Goal: Transaction & Acquisition: Purchase product/service

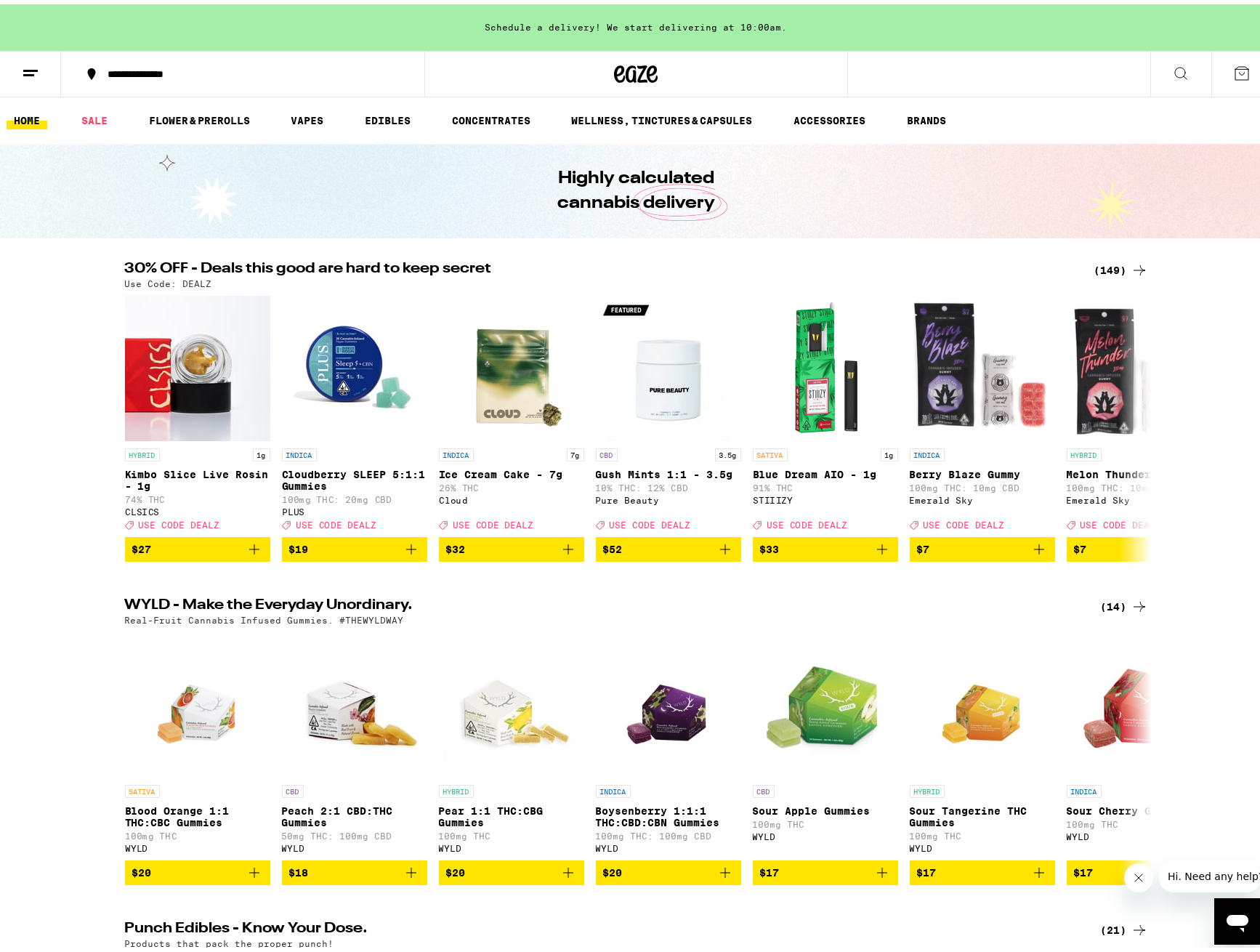
click at [1109, 270] on div "(149)" at bounding box center [1121, 266] width 54 height 18
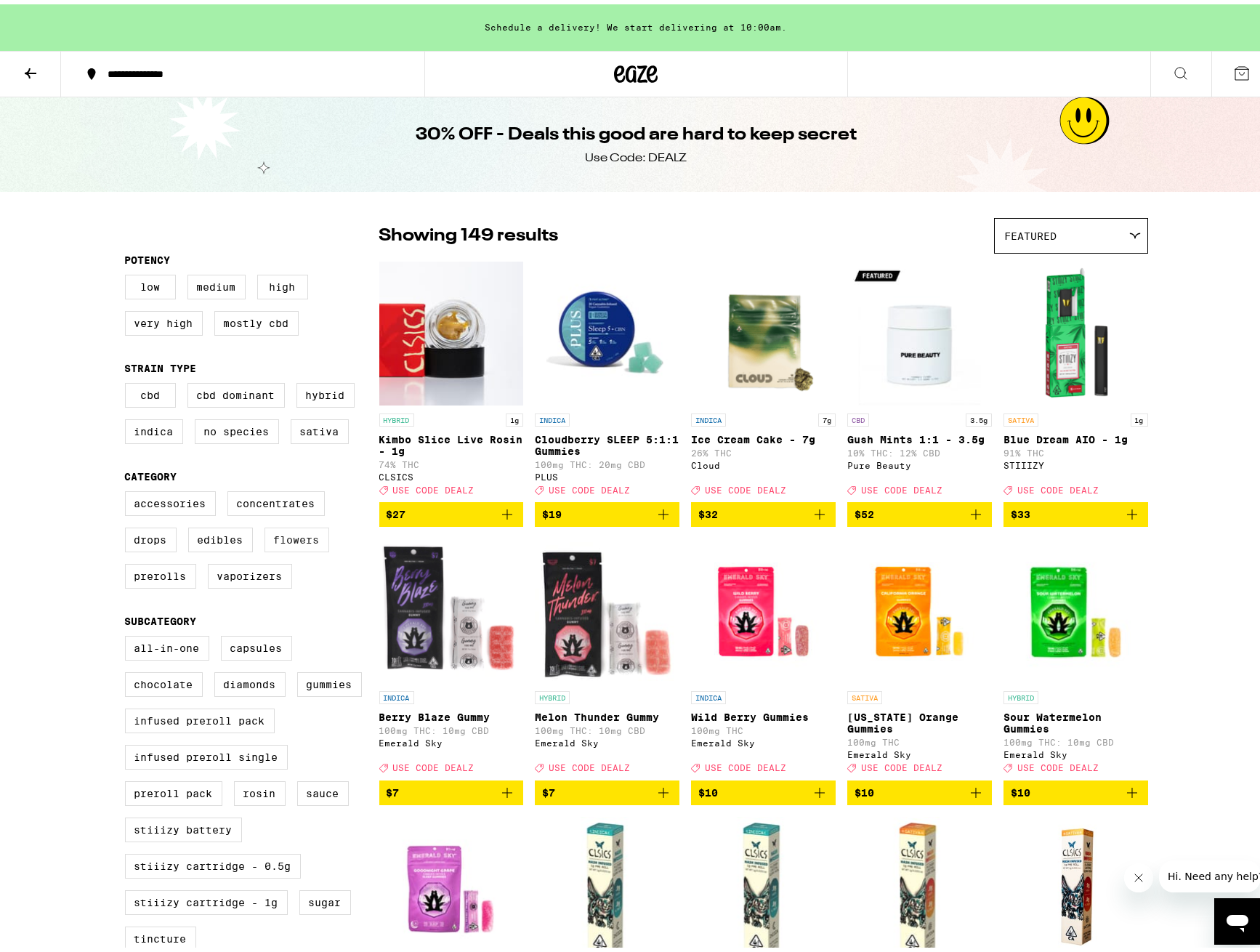
click at [279, 545] on label "Flowers" at bounding box center [297, 536] width 65 height 25
click at [129, 490] on input "Flowers" at bounding box center [128, 489] width 1 height 1
checkbox input "true"
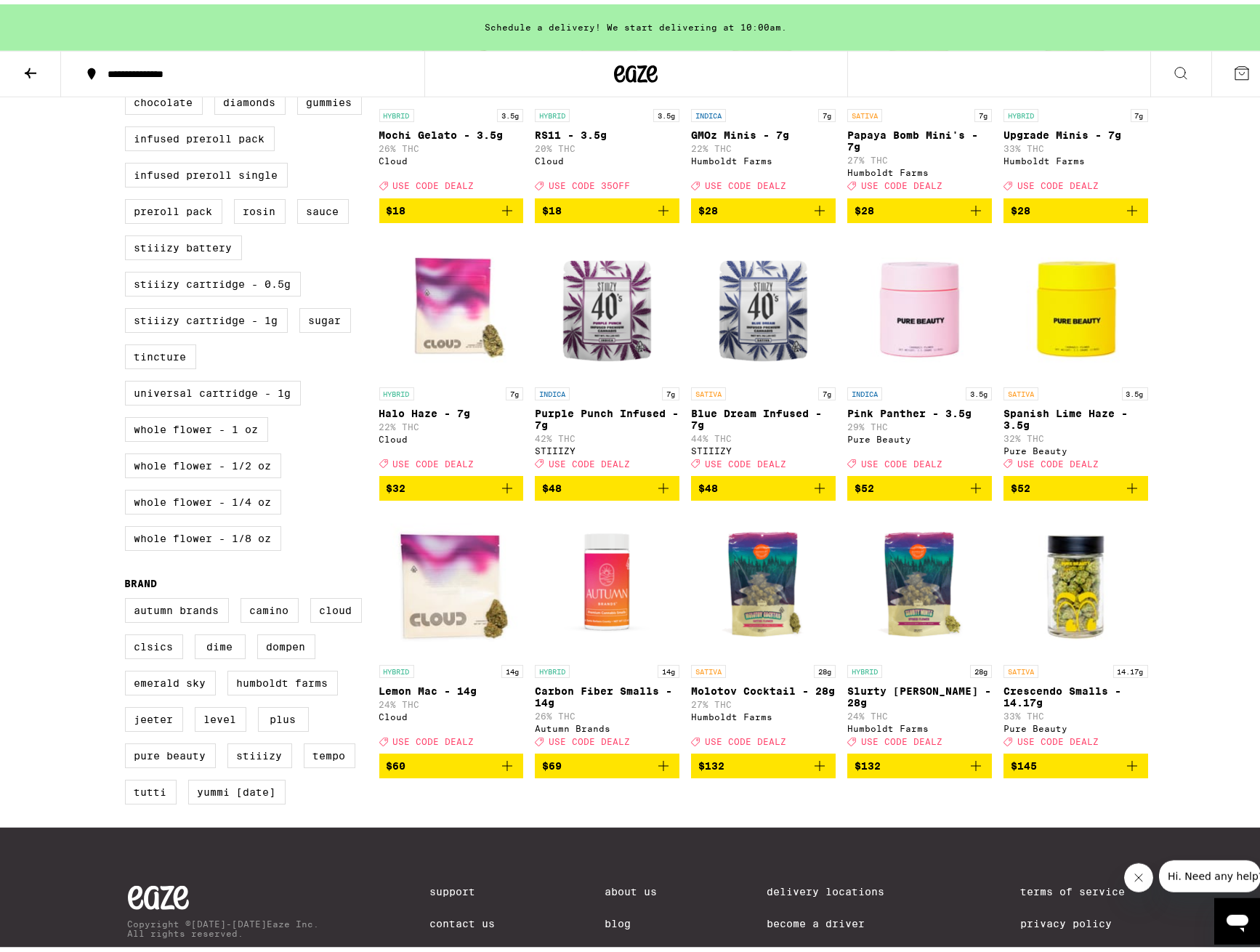
scroll to position [667, 0]
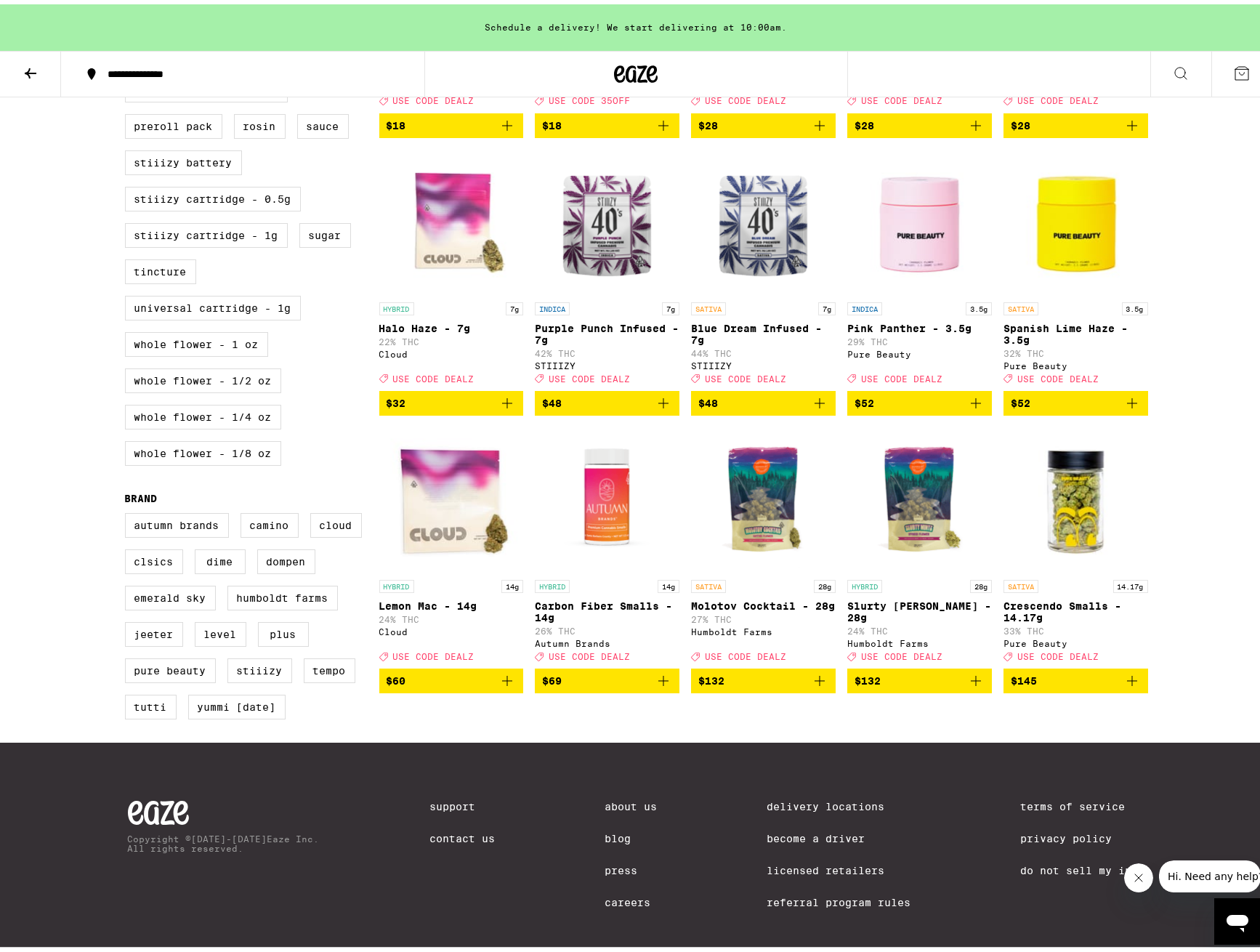
click at [500, 685] on icon "Add to bag" at bounding box center [508, 677] width 18 height 18
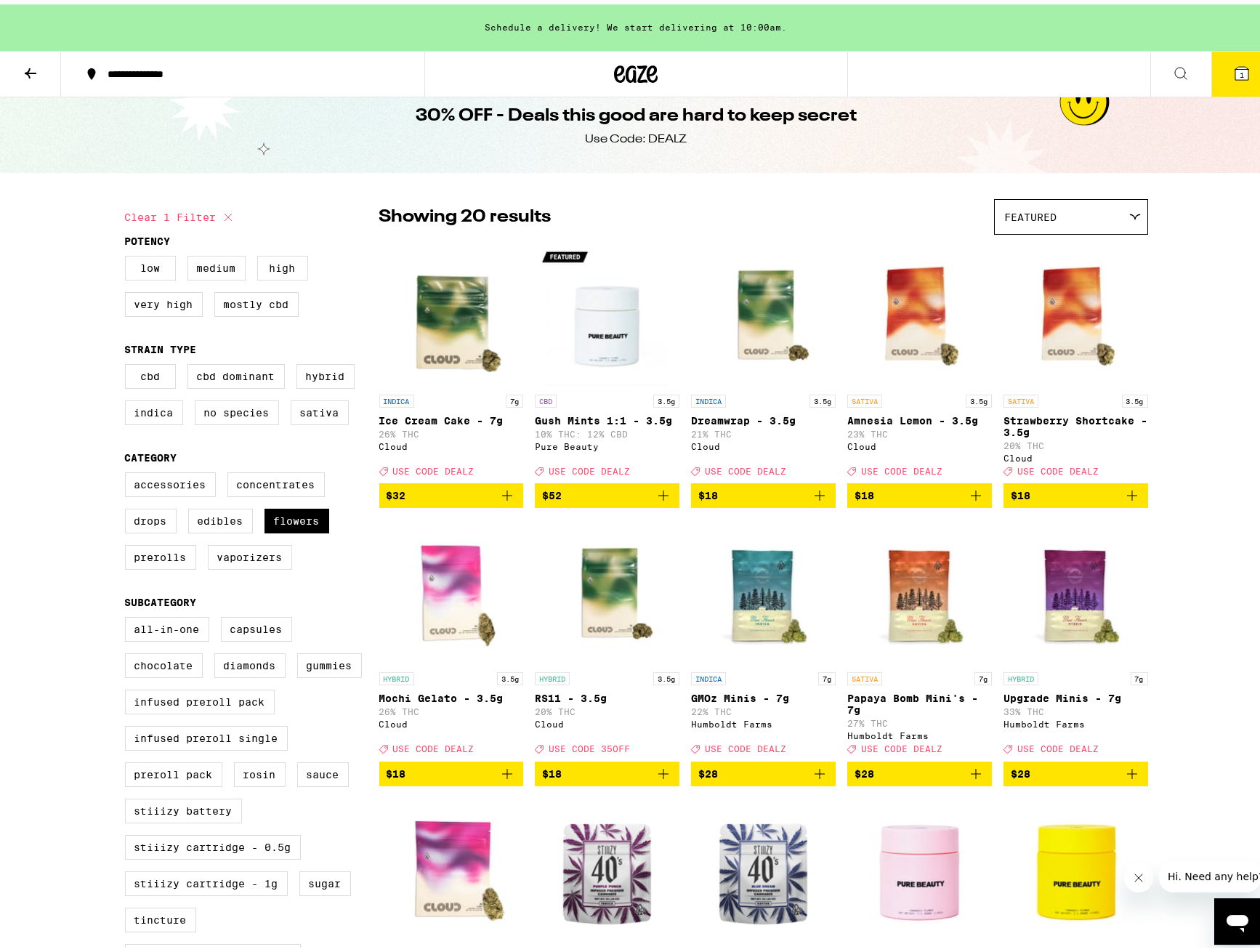
scroll to position [0, 0]
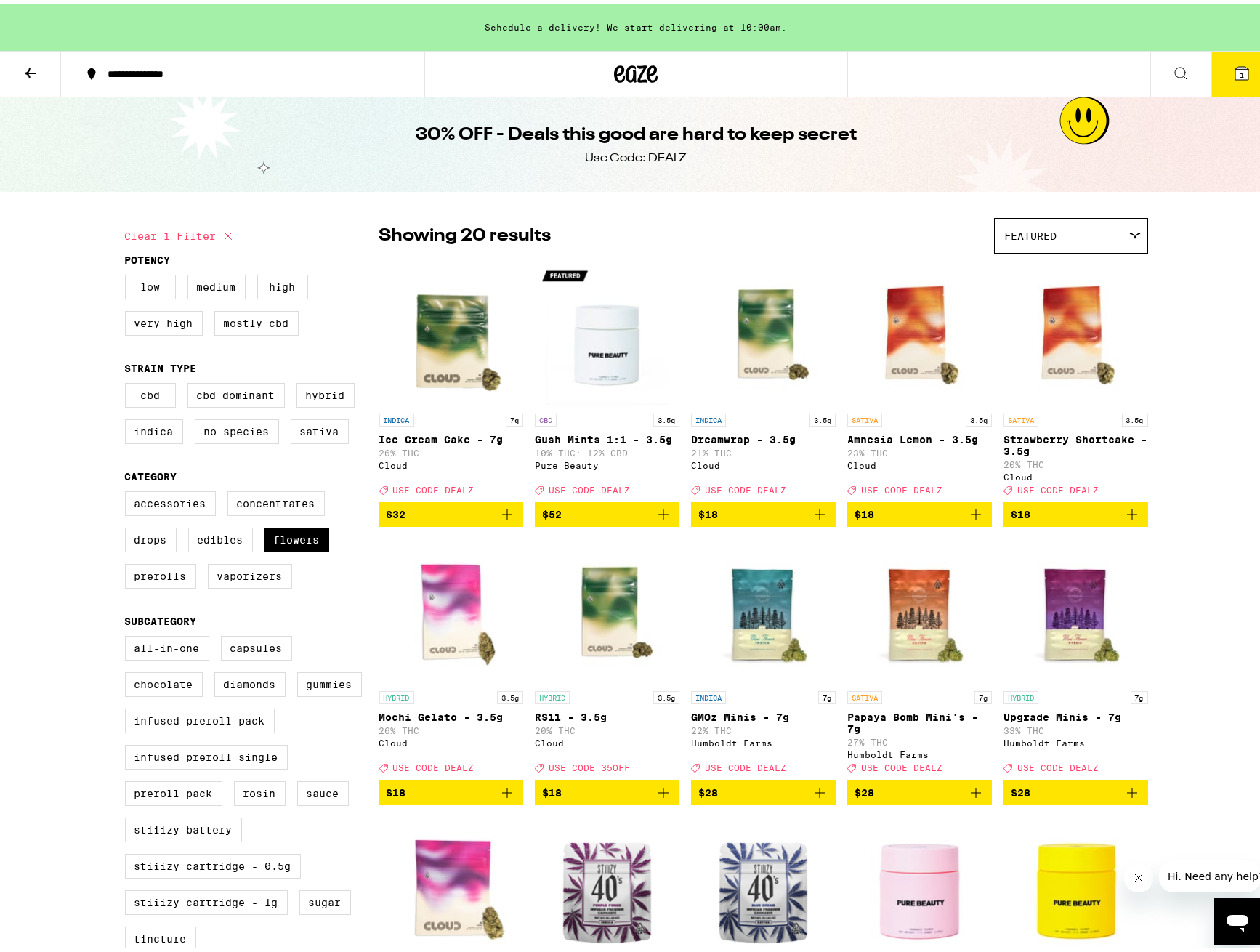
click at [1239, 68] on button "1" at bounding box center [1242, 69] width 61 height 45
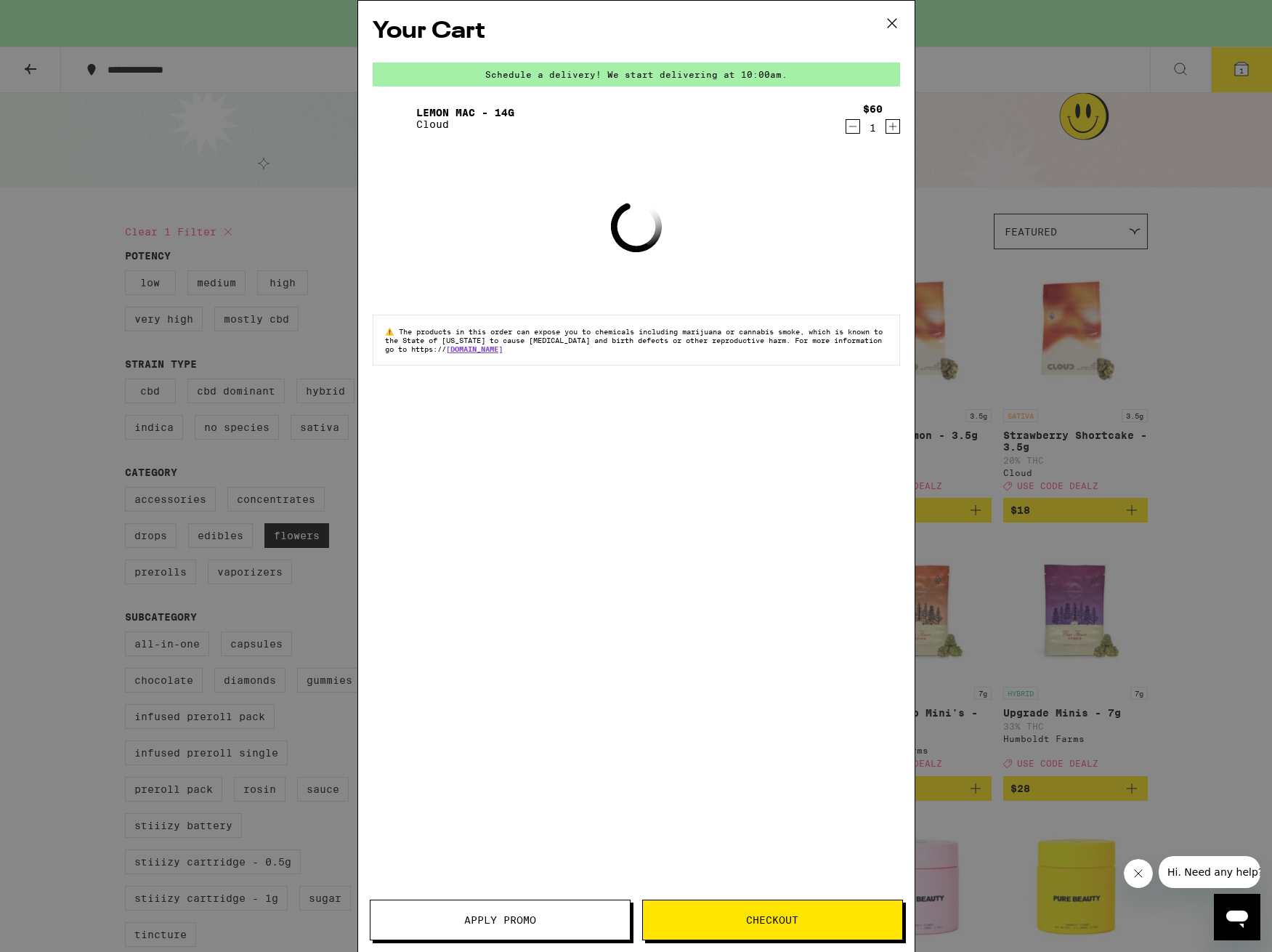
click at [512, 917] on span "Apply Promo" at bounding box center [500, 920] width 72 height 10
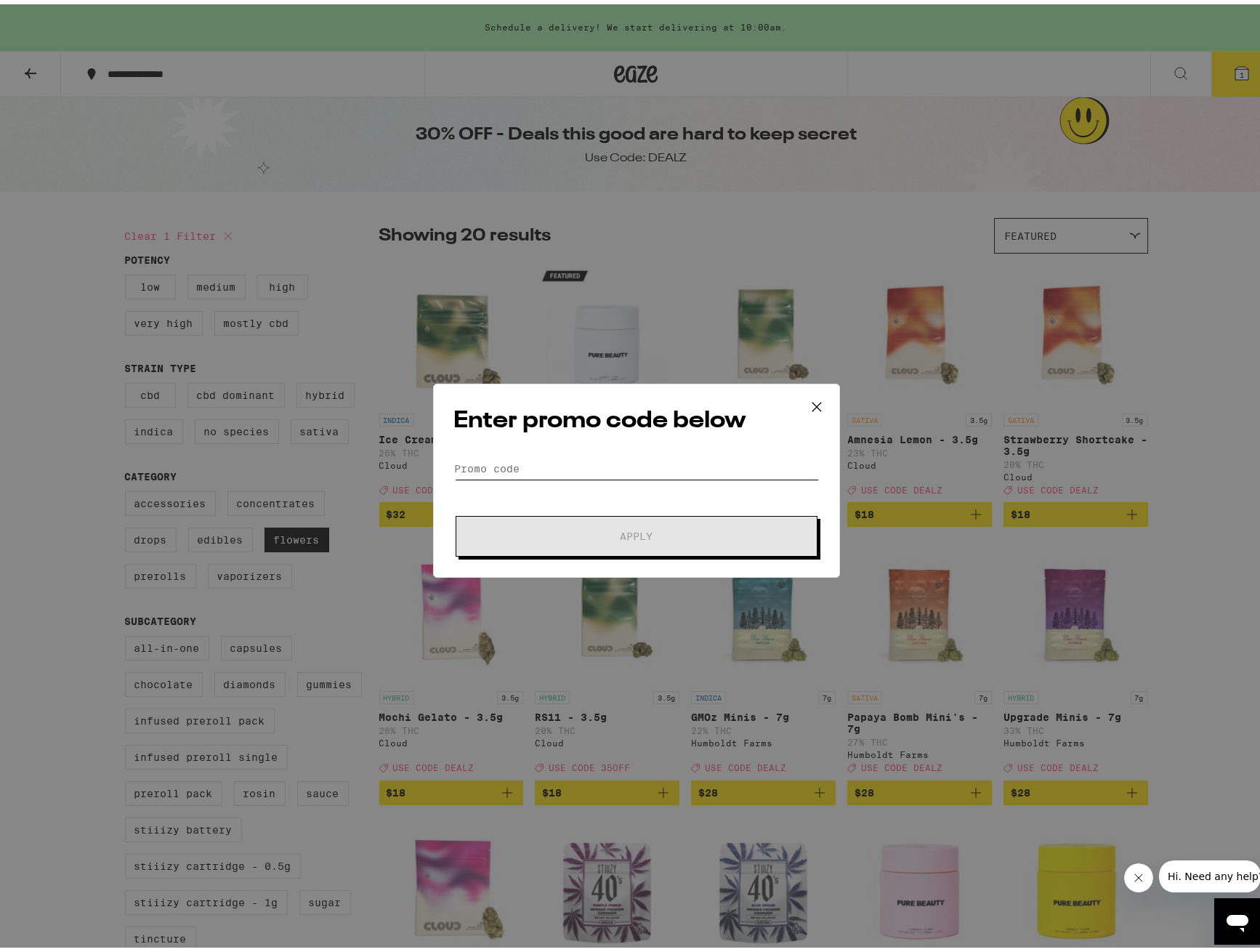
click at [607, 465] on input "Promo Code" at bounding box center [636, 464] width 365 height 22
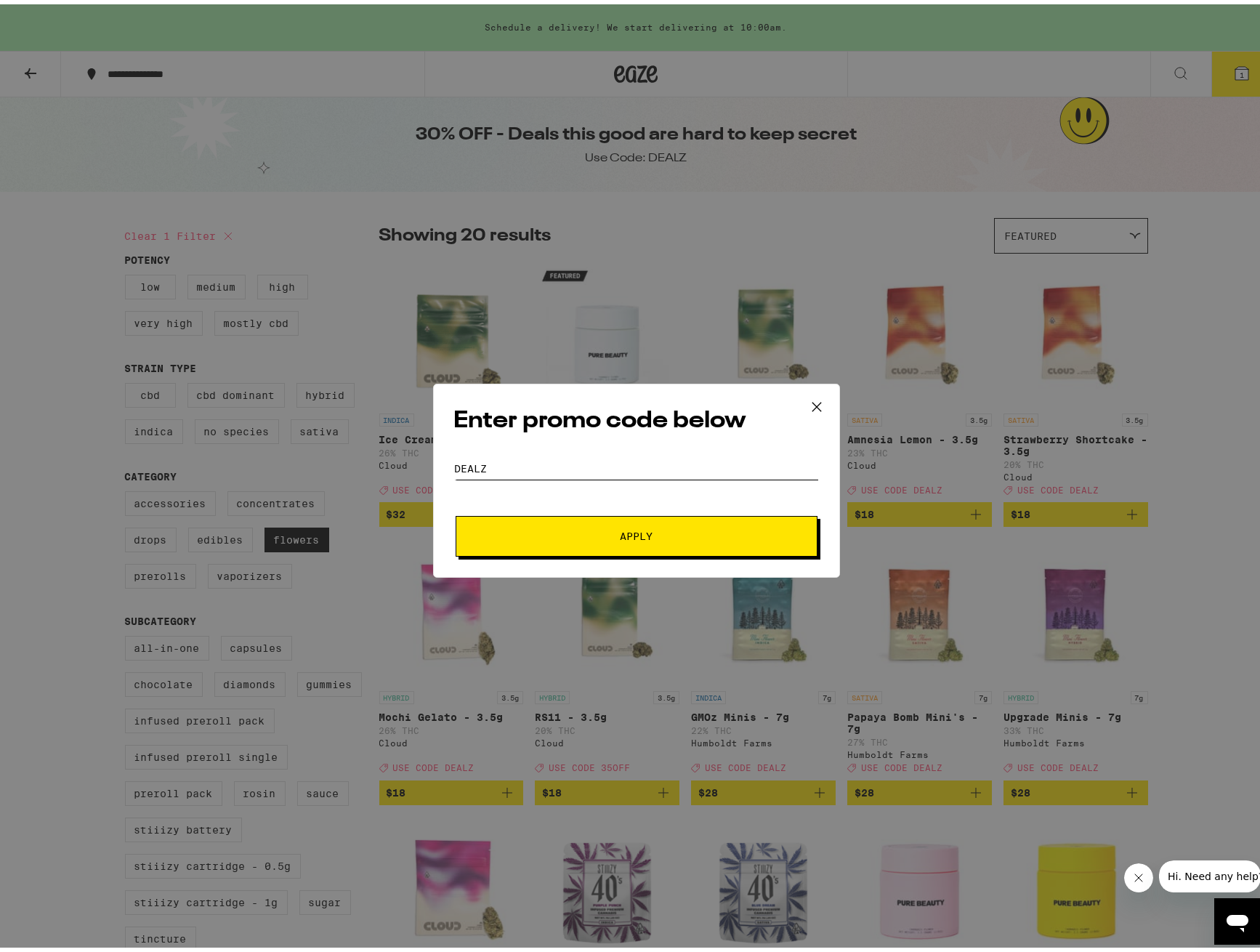
type input "dealz"
click at [641, 519] on button "Apply" at bounding box center [636, 531] width 362 height 40
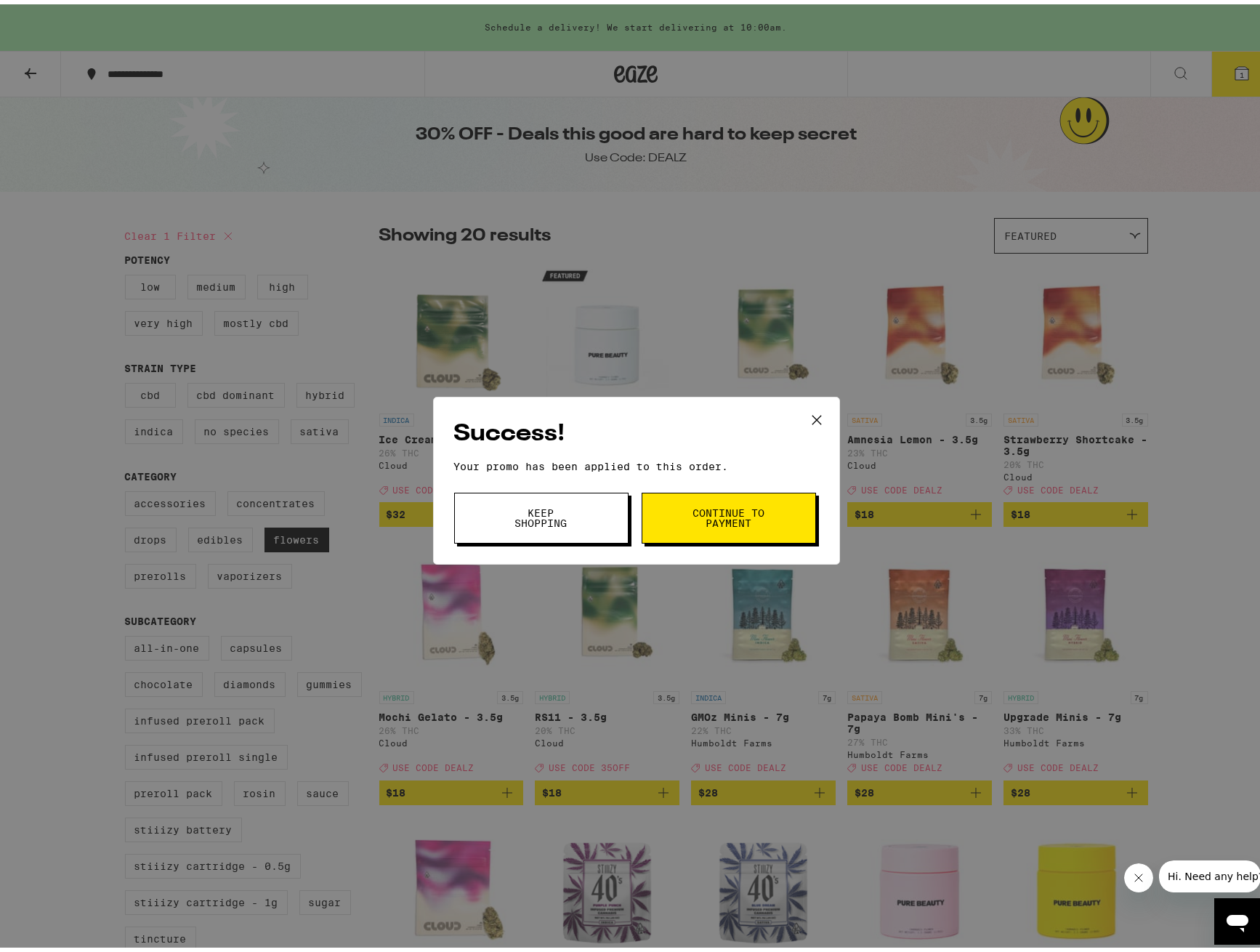
click at [709, 511] on span "Continue to payment" at bounding box center [729, 513] width 74 height 21
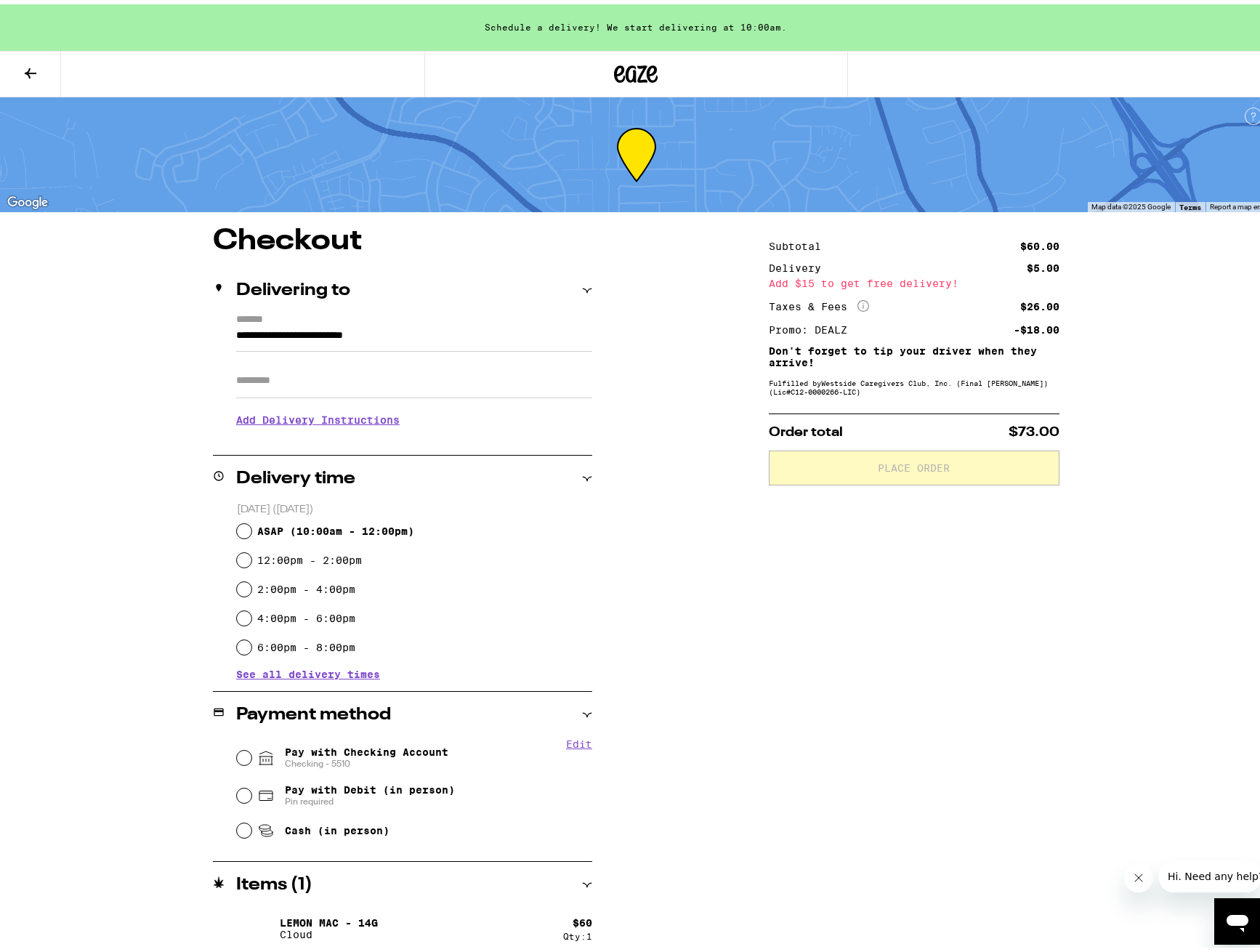
click at [35, 59] on button at bounding box center [30, 70] width 61 height 46
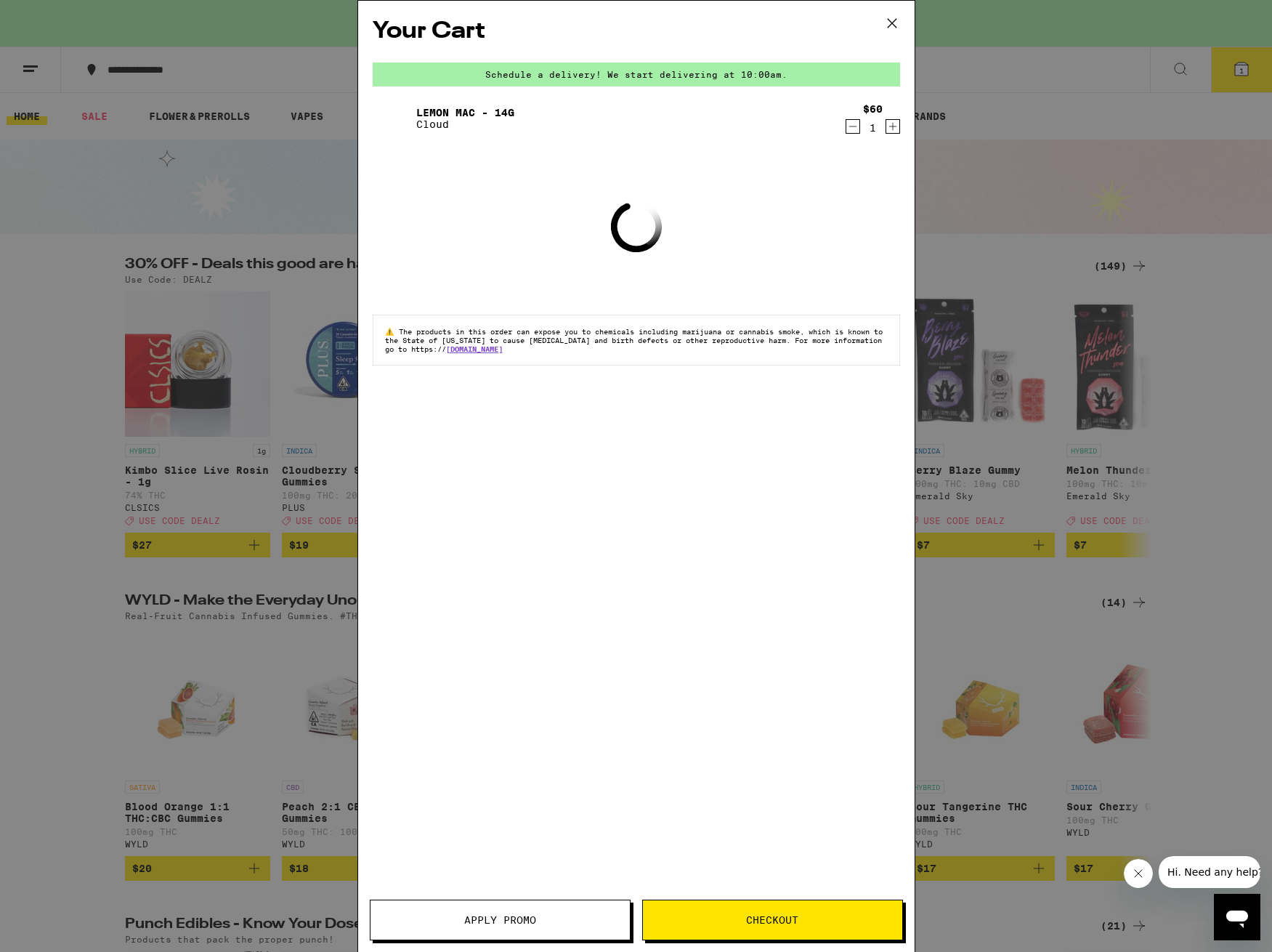
click at [852, 127] on icon "Decrement" at bounding box center [853, 126] width 13 height 18
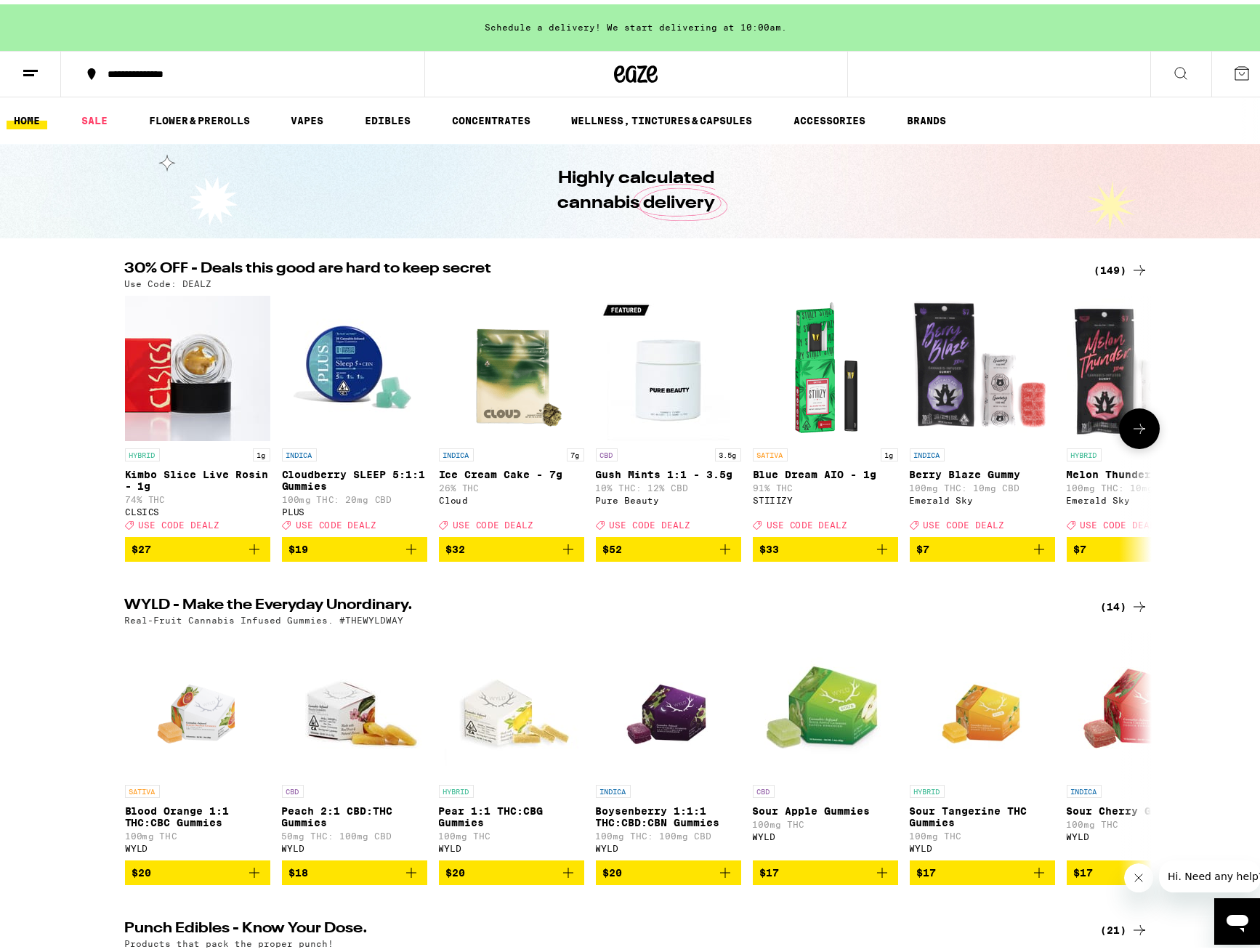
click at [1017, 519] on div "INDICA [PERSON_NAME] Blaze Gummy 100mg THC: 10mg CBD Emerald Sky Deal Created w…" at bounding box center [982, 484] width 145 height 82
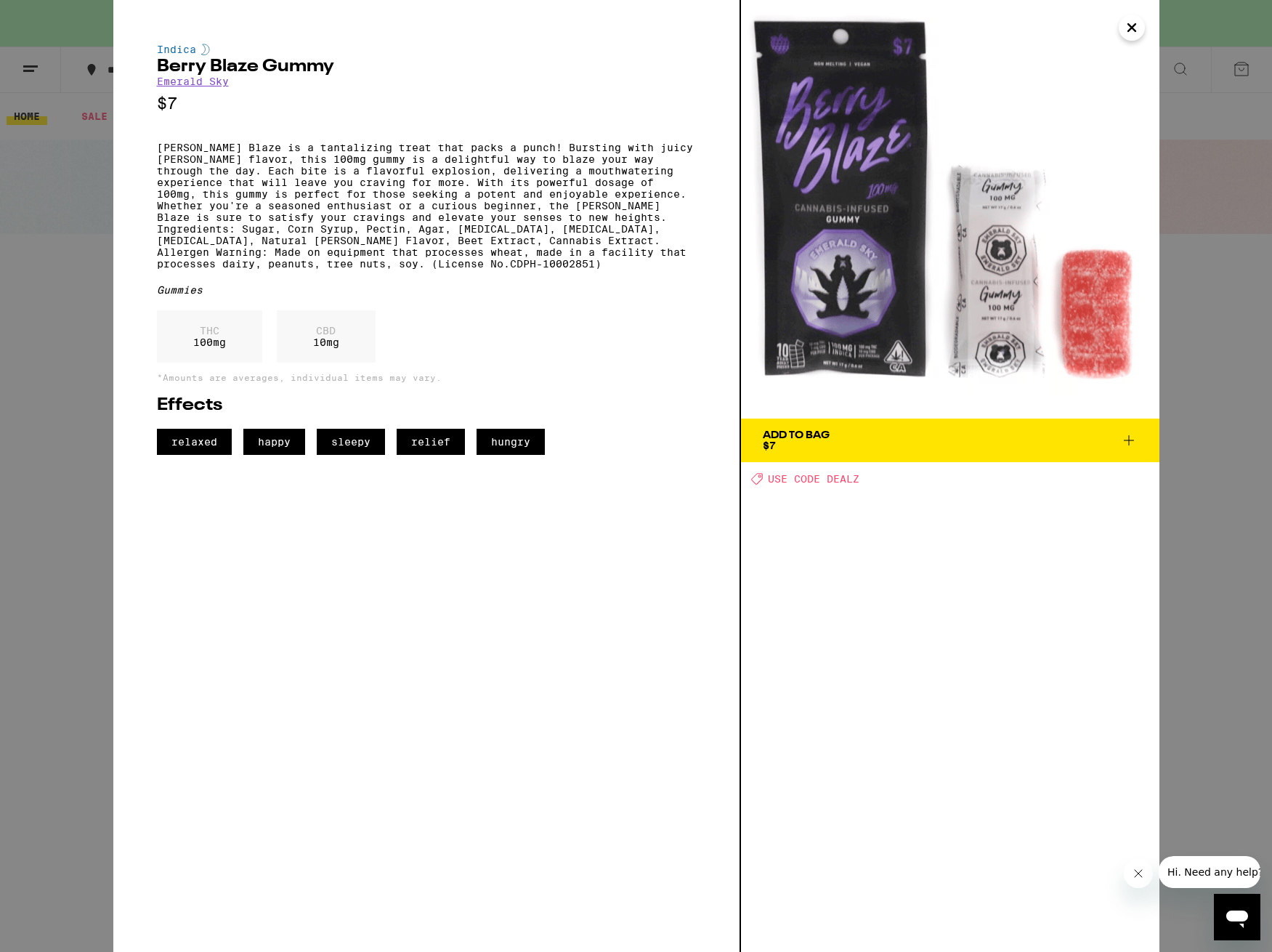
click at [48, 340] on div "Indica [PERSON_NAME] Blaze Gummy Emerald Sky $7 [PERSON_NAME] Blaze is a tantal…" at bounding box center [636, 476] width 1272 height 952
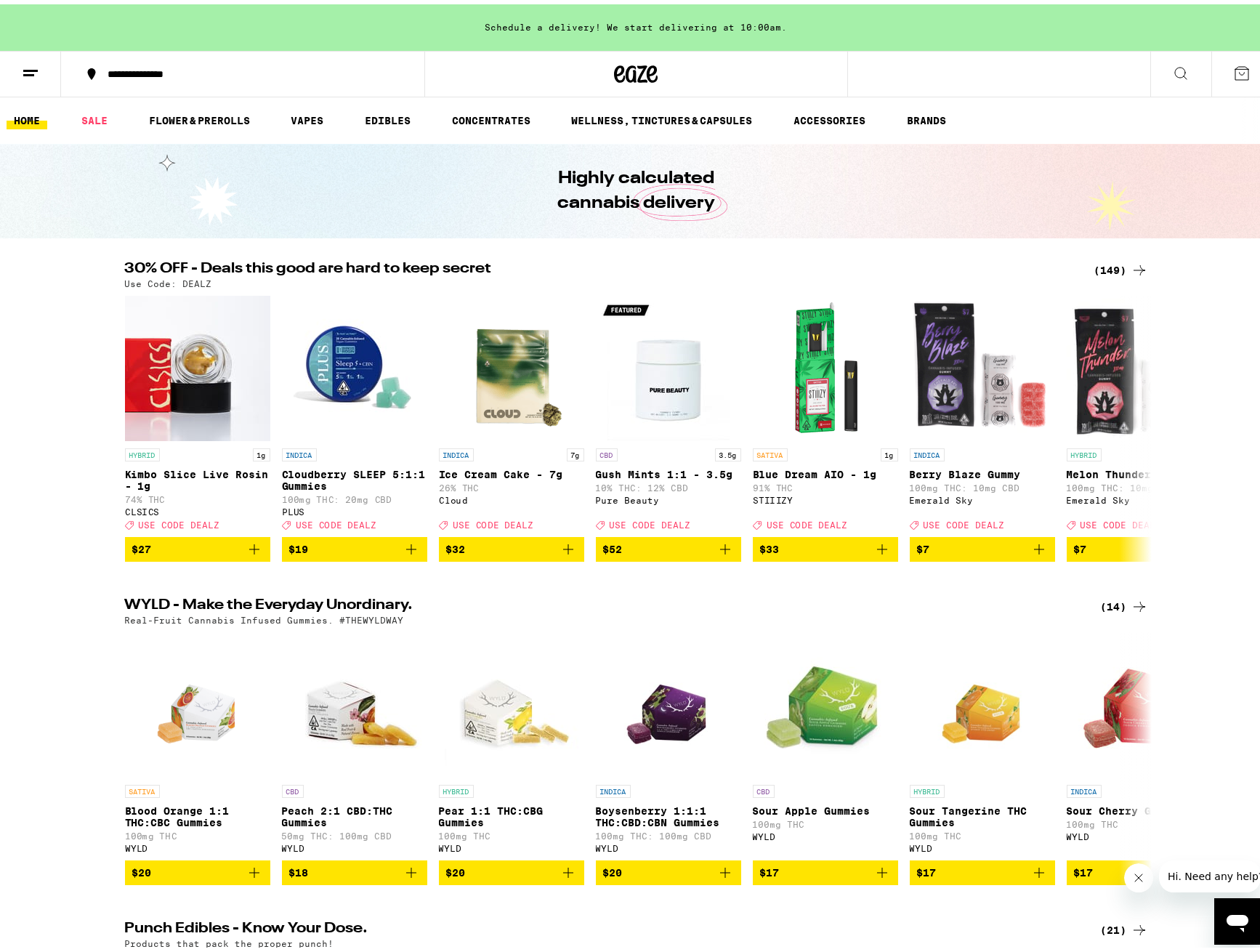
click at [1107, 263] on div "(149)" at bounding box center [1121, 266] width 54 height 18
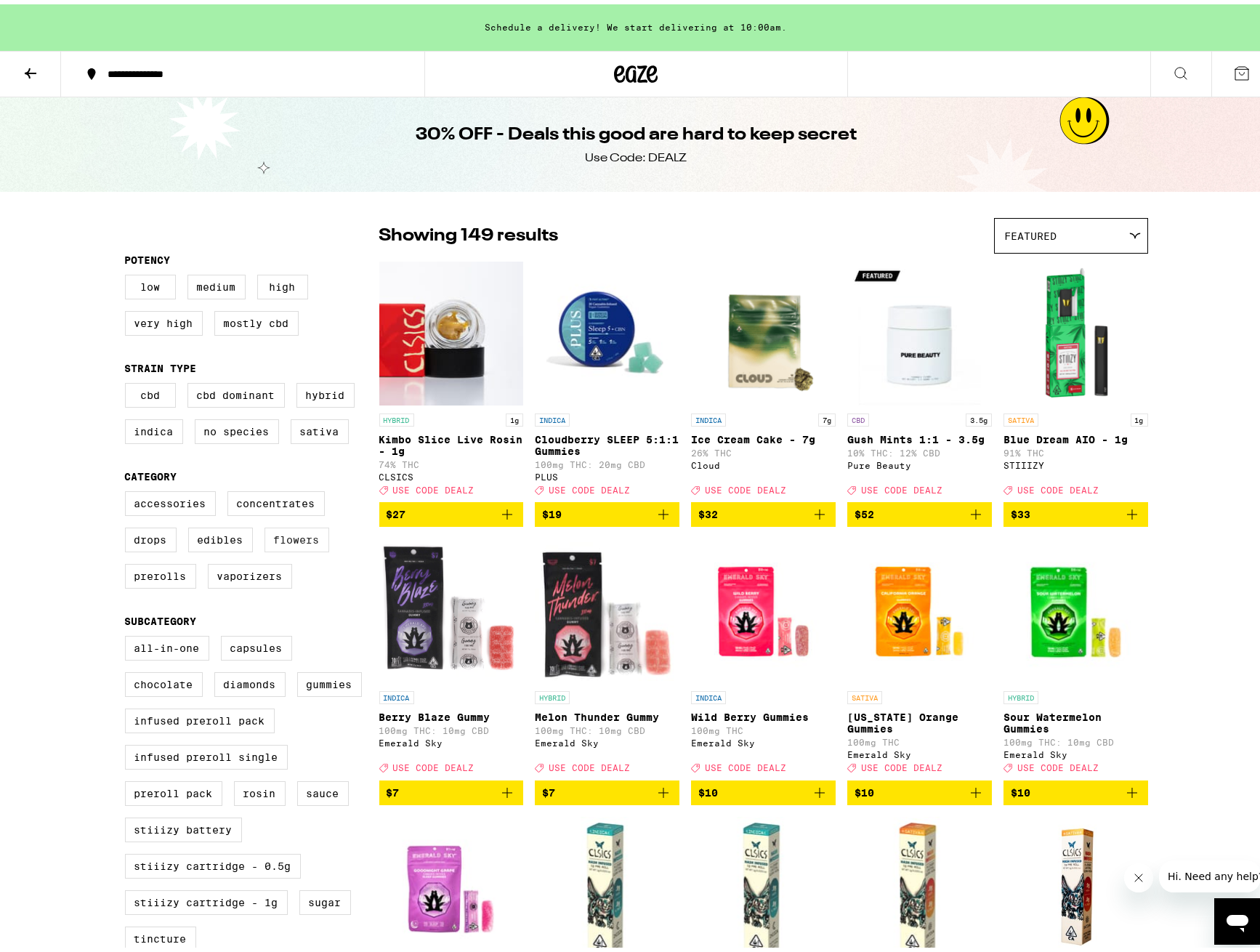
click at [309, 548] on label "Flowers" at bounding box center [297, 536] width 65 height 25
click at [129, 490] on input "Flowers" at bounding box center [128, 489] width 1 height 1
checkbox input "true"
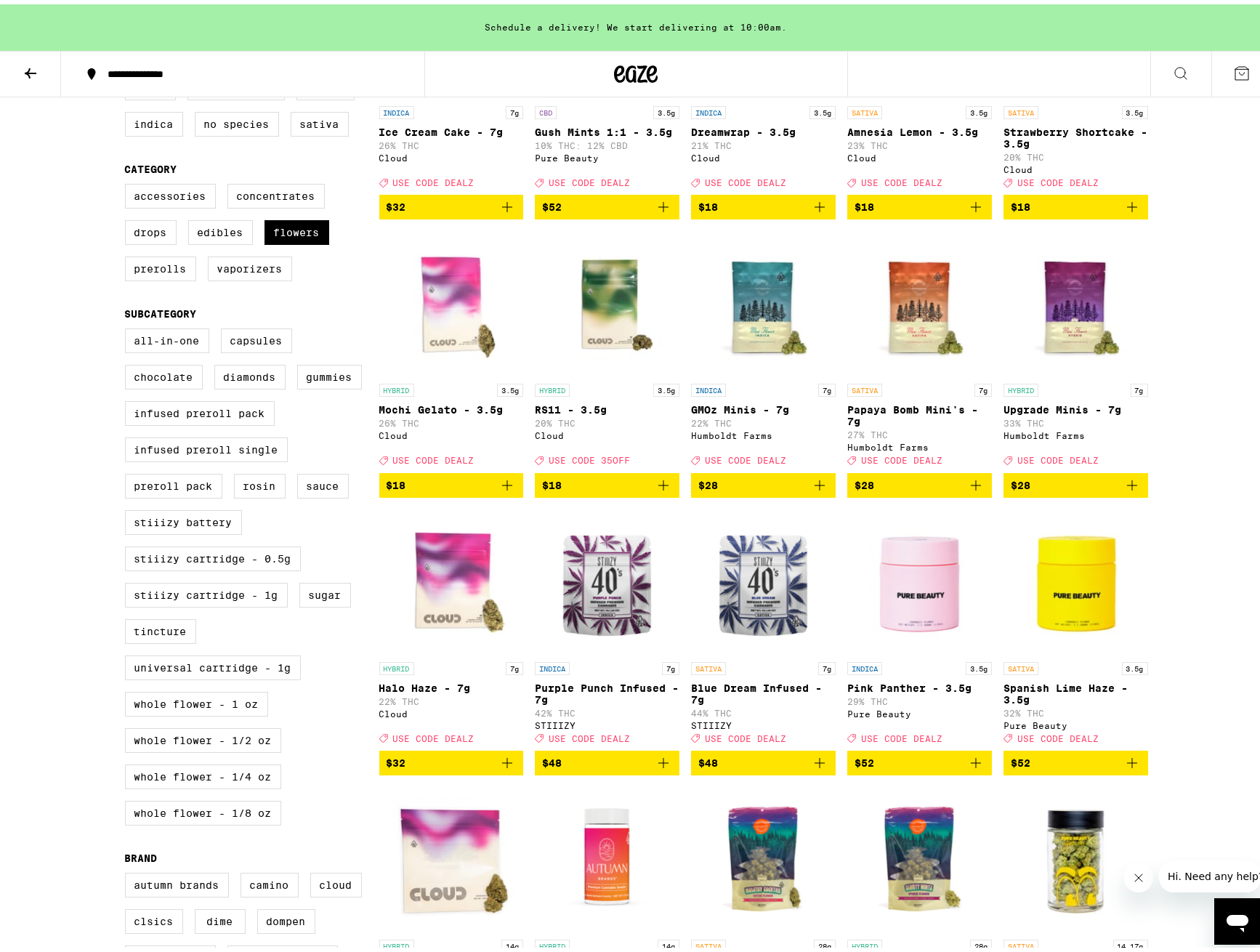
scroll to position [297, 0]
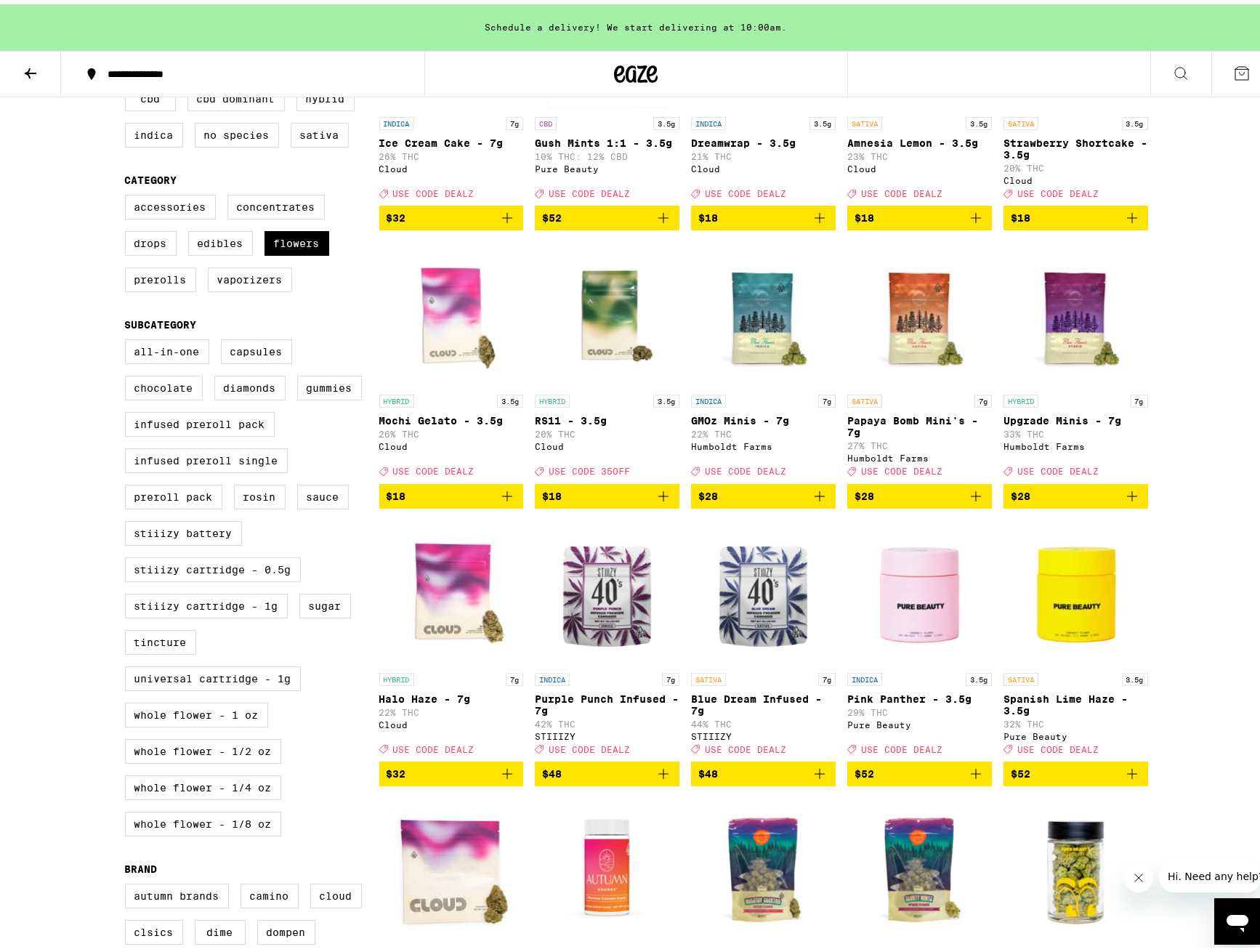
click at [1127, 500] on icon "Add to bag" at bounding box center [1132, 492] width 18 height 18
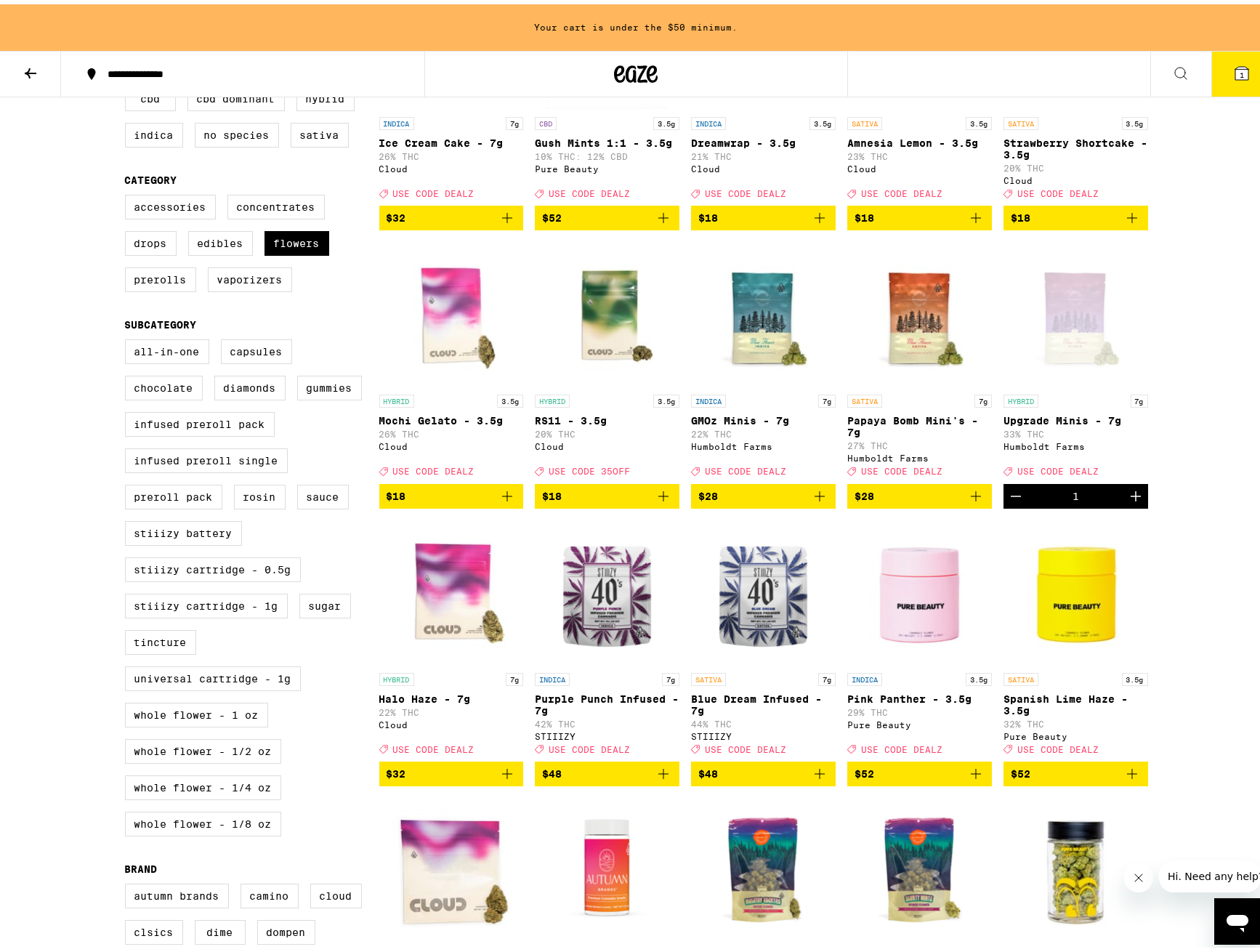
click at [976, 500] on icon "Add to bag" at bounding box center [976, 492] width 18 height 18
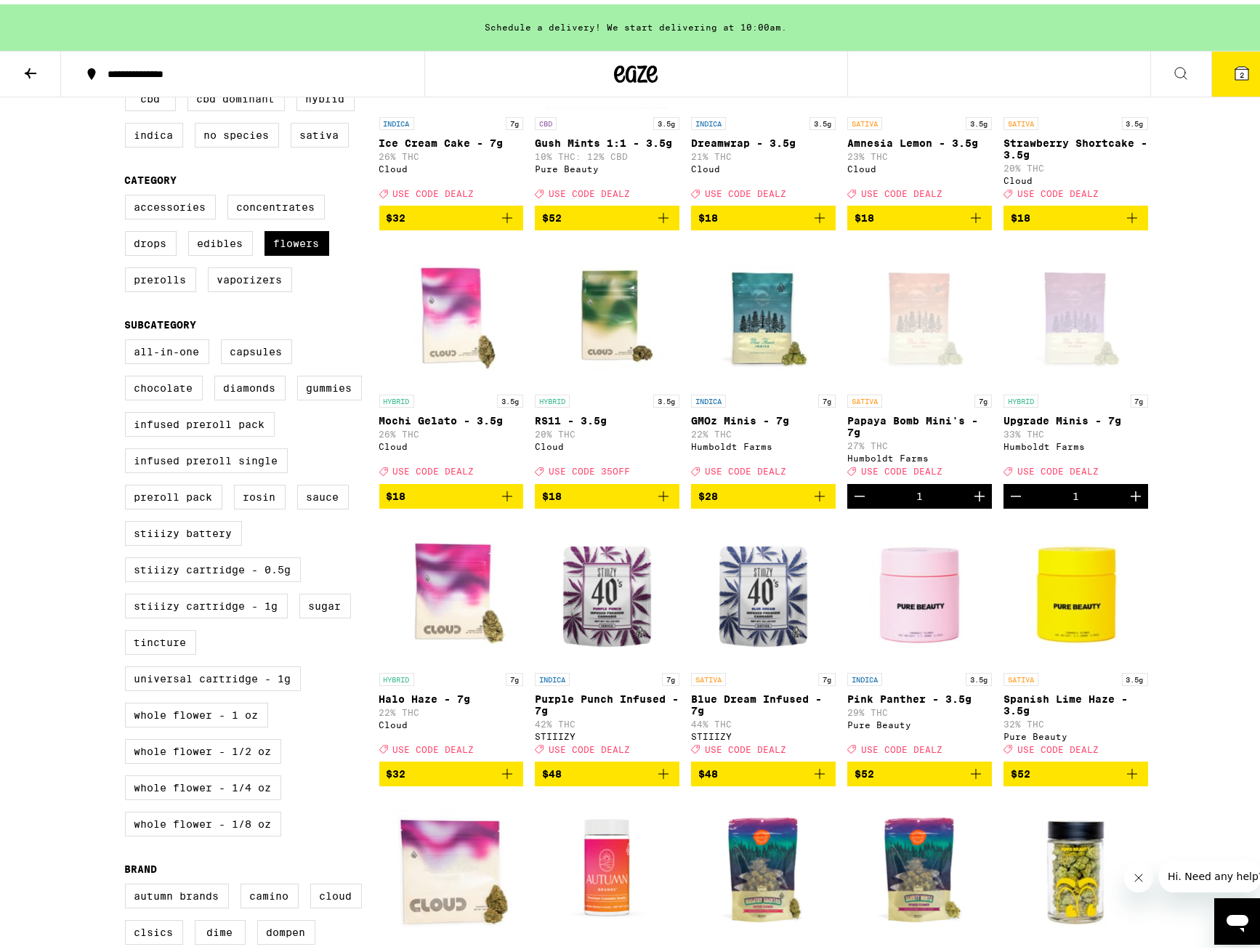
click at [1239, 70] on span "2" at bounding box center [1242, 71] width 4 height 9
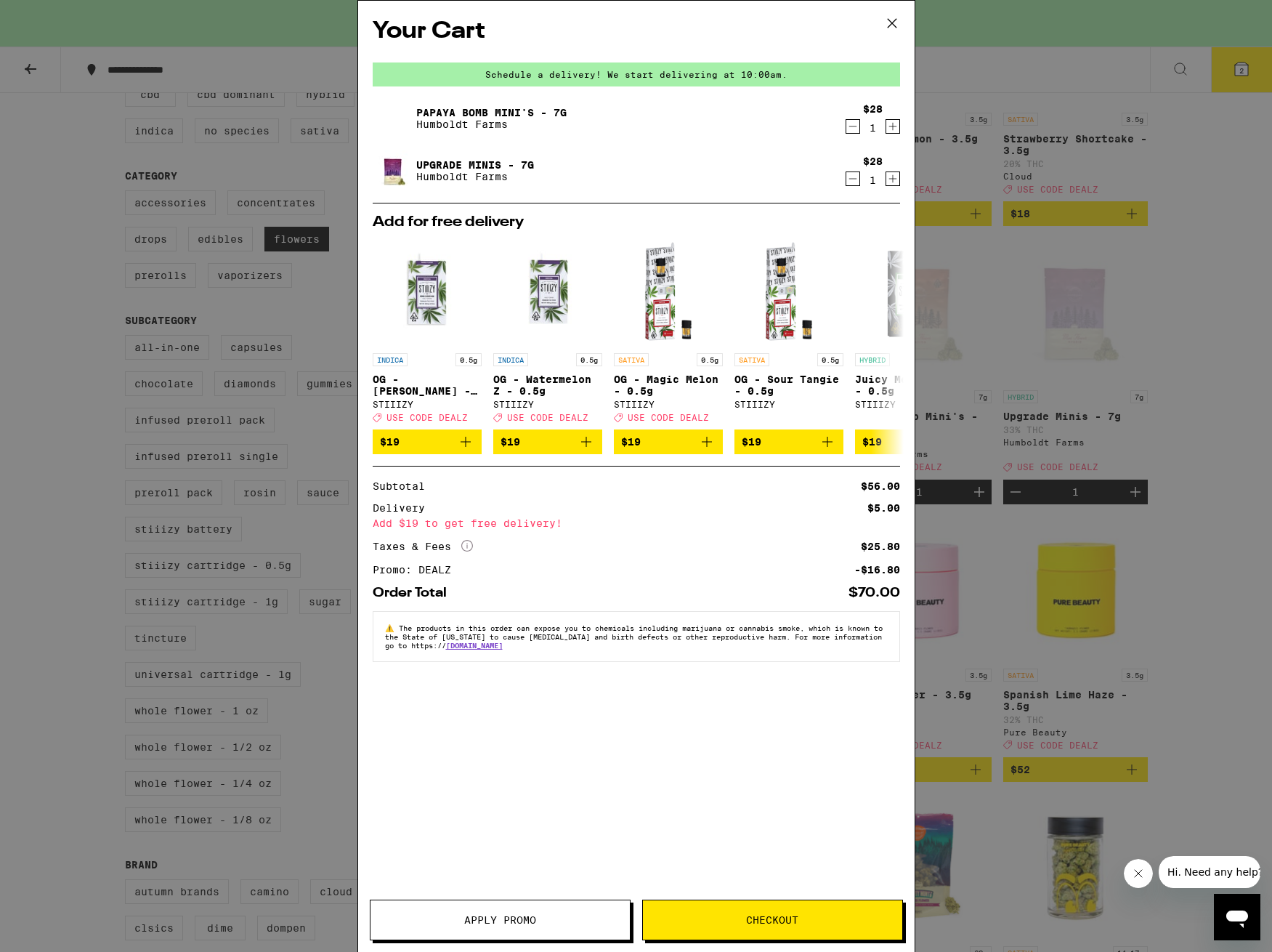
click at [502, 906] on button "Apply Promo" at bounding box center [499, 919] width 261 height 40
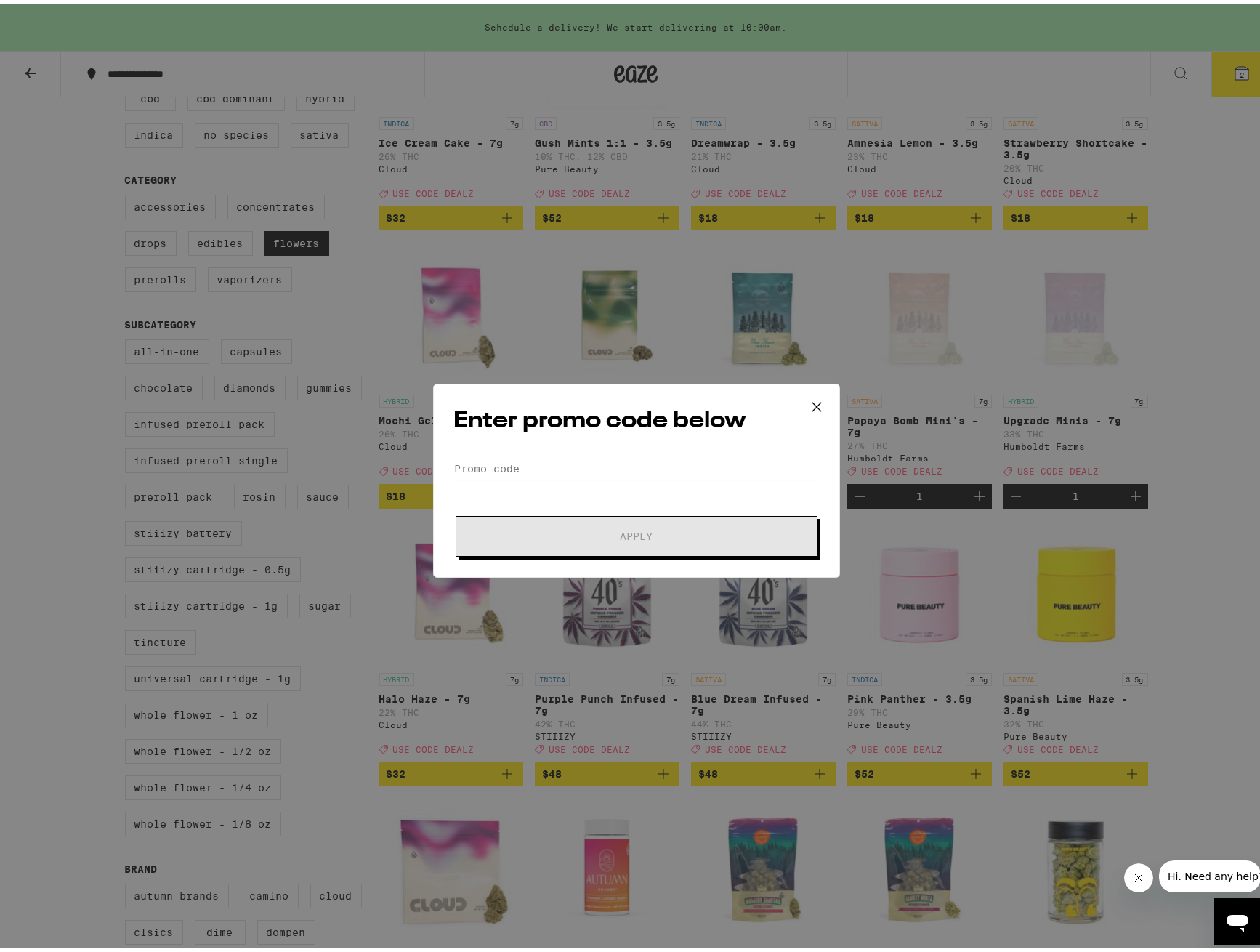
click at [575, 455] on input "Promo Code" at bounding box center [636, 464] width 365 height 22
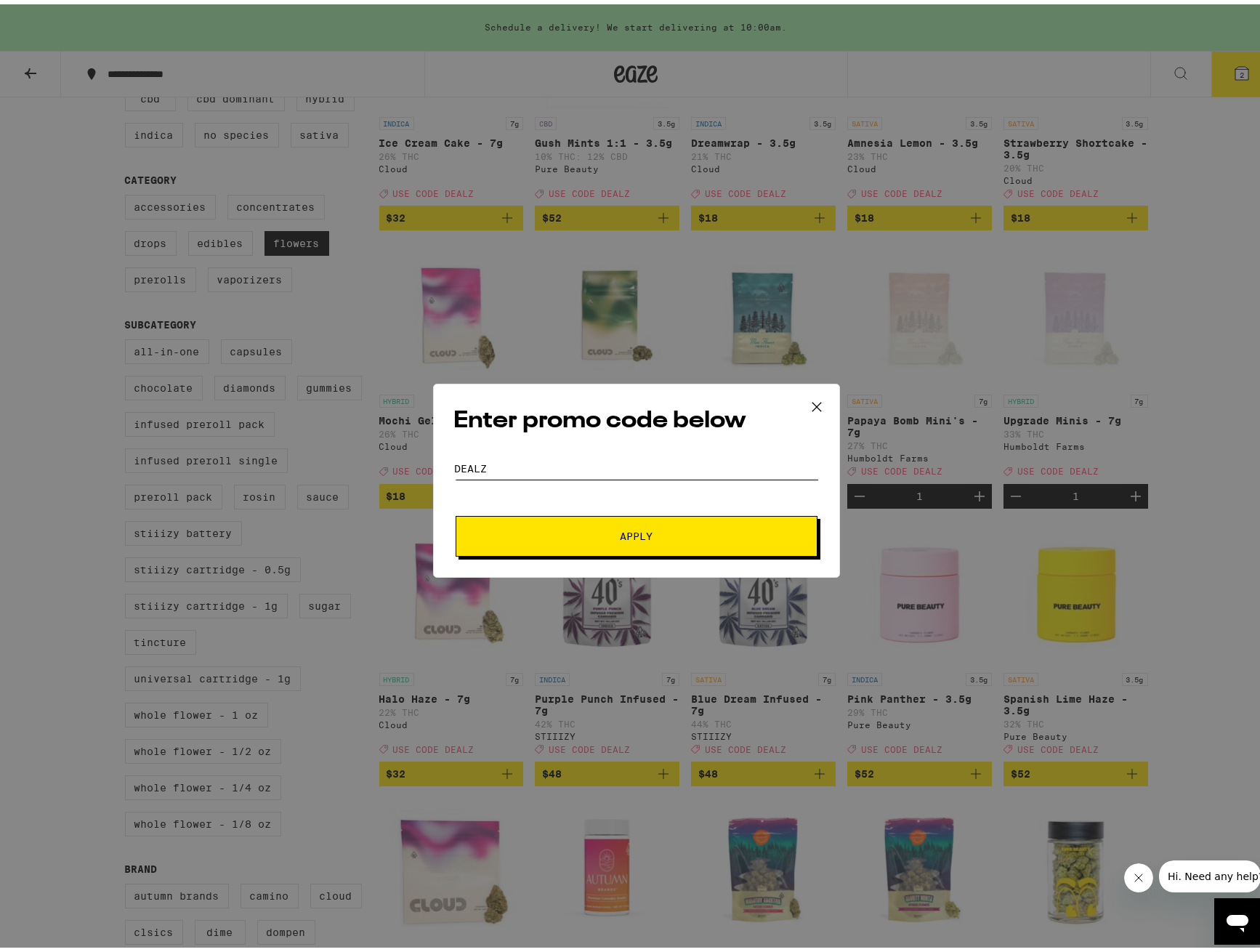
type input "dealz"
click at [673, 525] on button "Apply" at bounding box center [636, 531] width 362 height 40
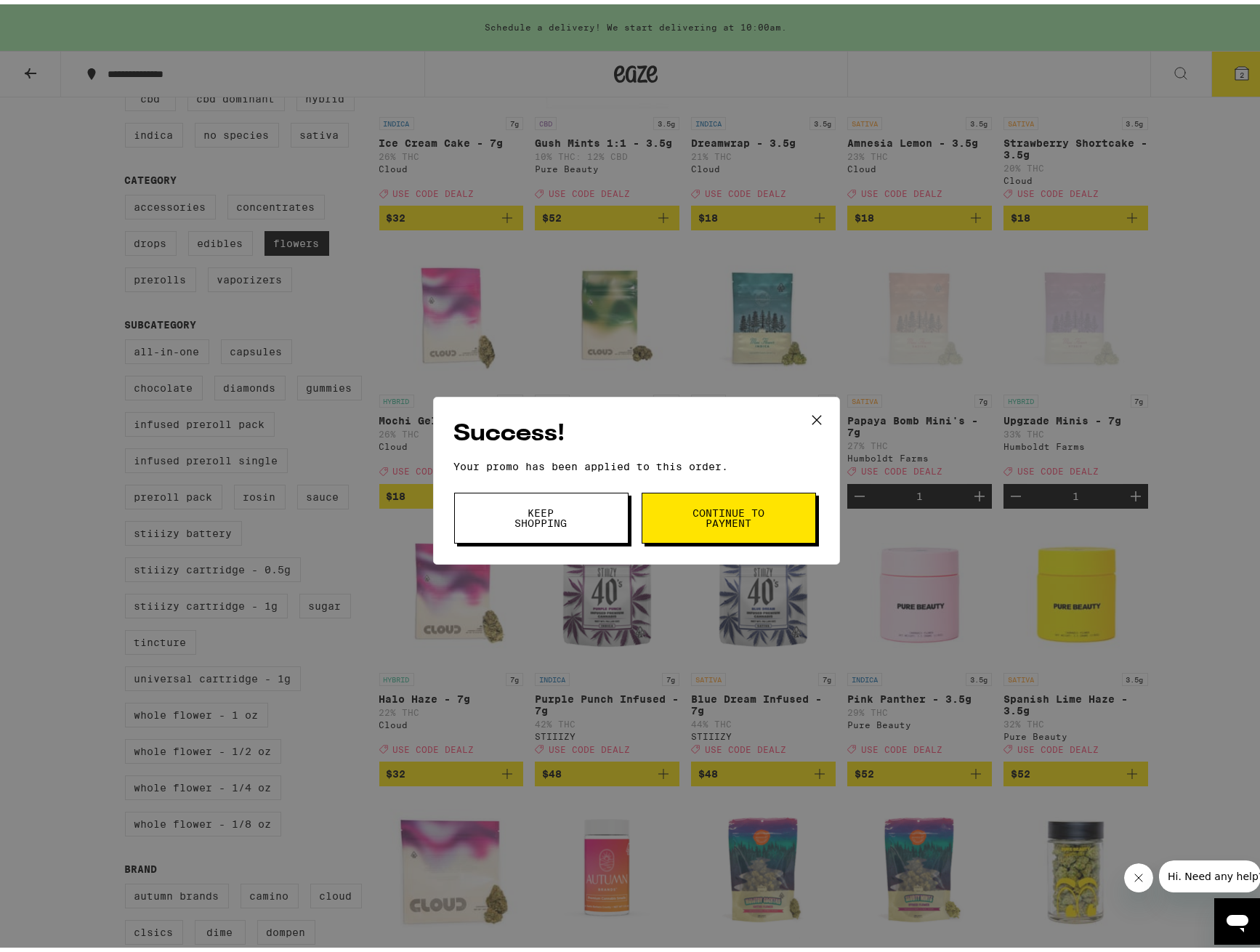
click at [743, 522] on span "Continue to payment" at bounding box center [729, 513] width 74 height 21
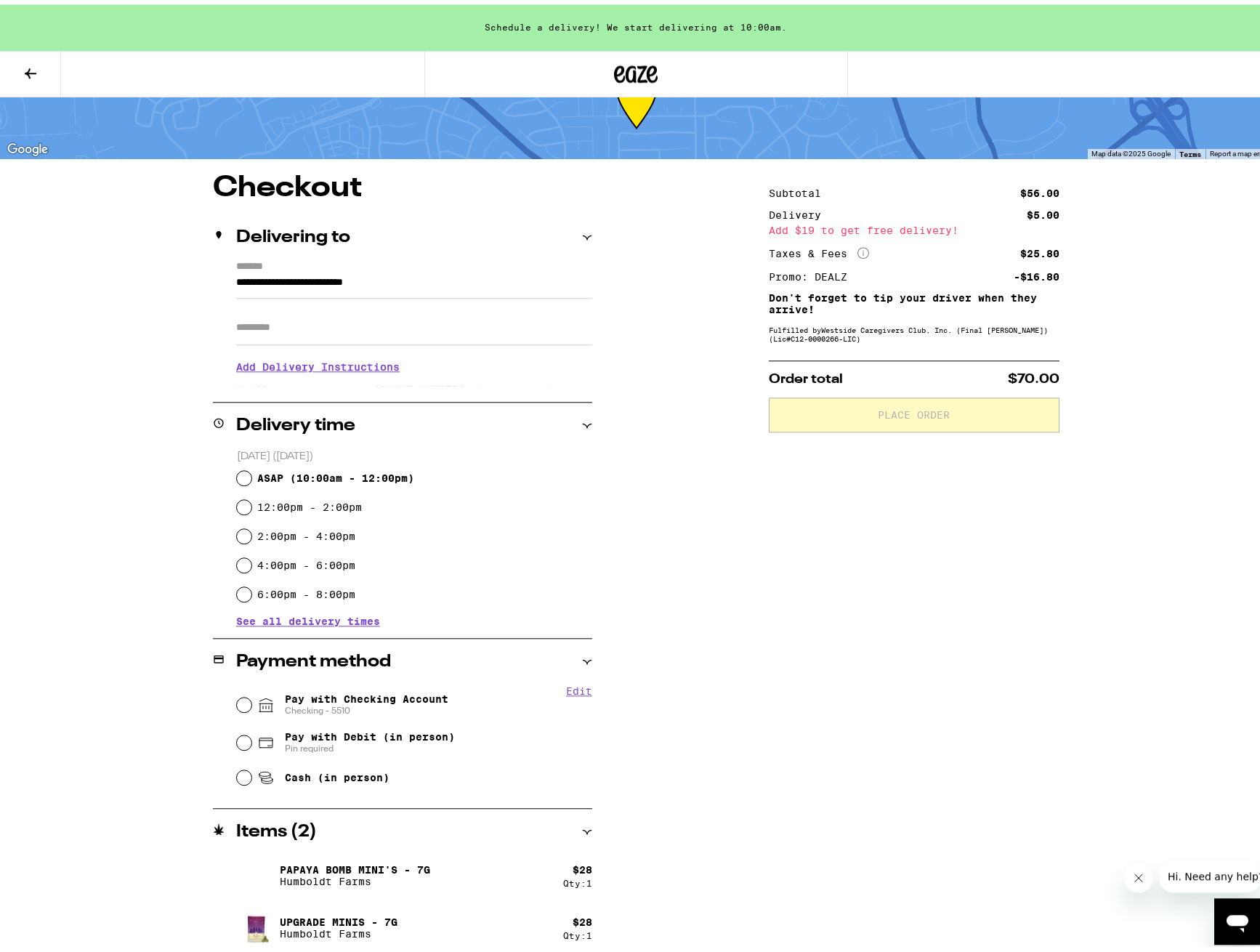
scroll to position [57, 0]
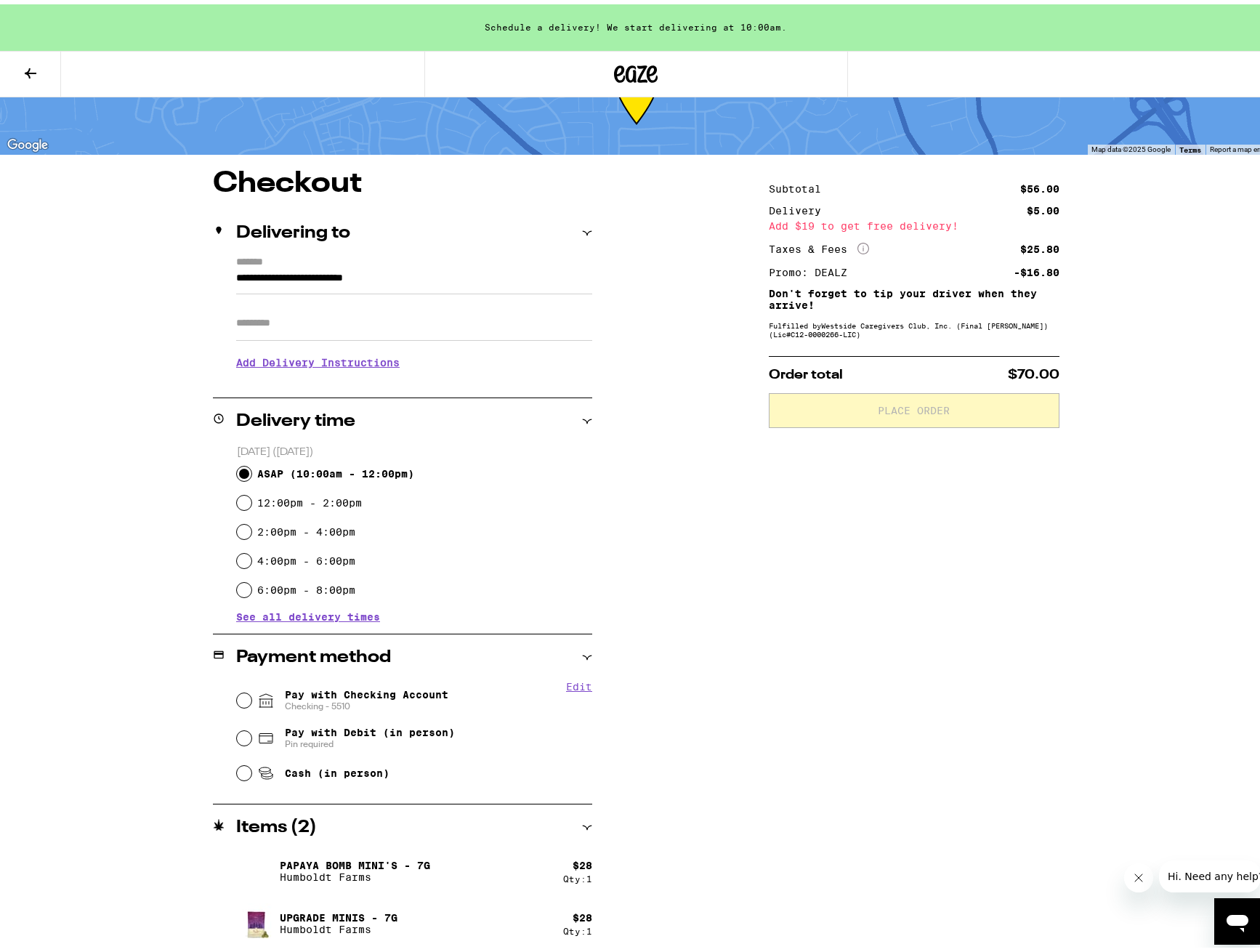
click at [237, 470] on input "ASAP ( 10:00am - 12:00pm )" at bounding box center [244, 469] width 15 height 15
radio input "true"
click at [245, 698] on div "Pay with Checking Account Checking - 5510" at bounding box center [414, 696] width 356 height 37
click at [237, 702] on input "Pay with Checking Account Checking - 5510" at bounding box center [244, 696] width 15 height 15
radio input "true"
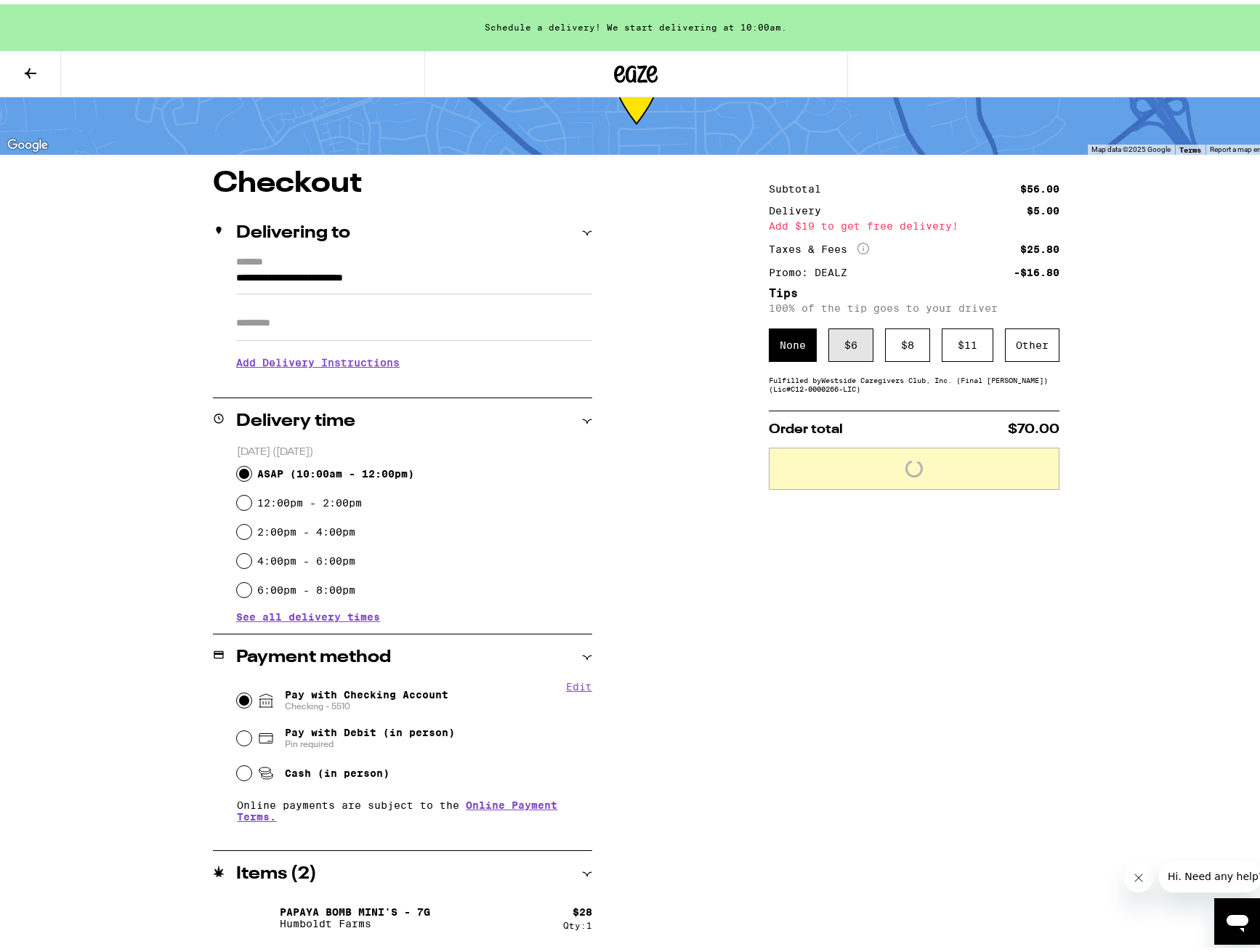
click at [840, 342] on div "$ 6" at bounding box center [851, 340] width 45 height 33
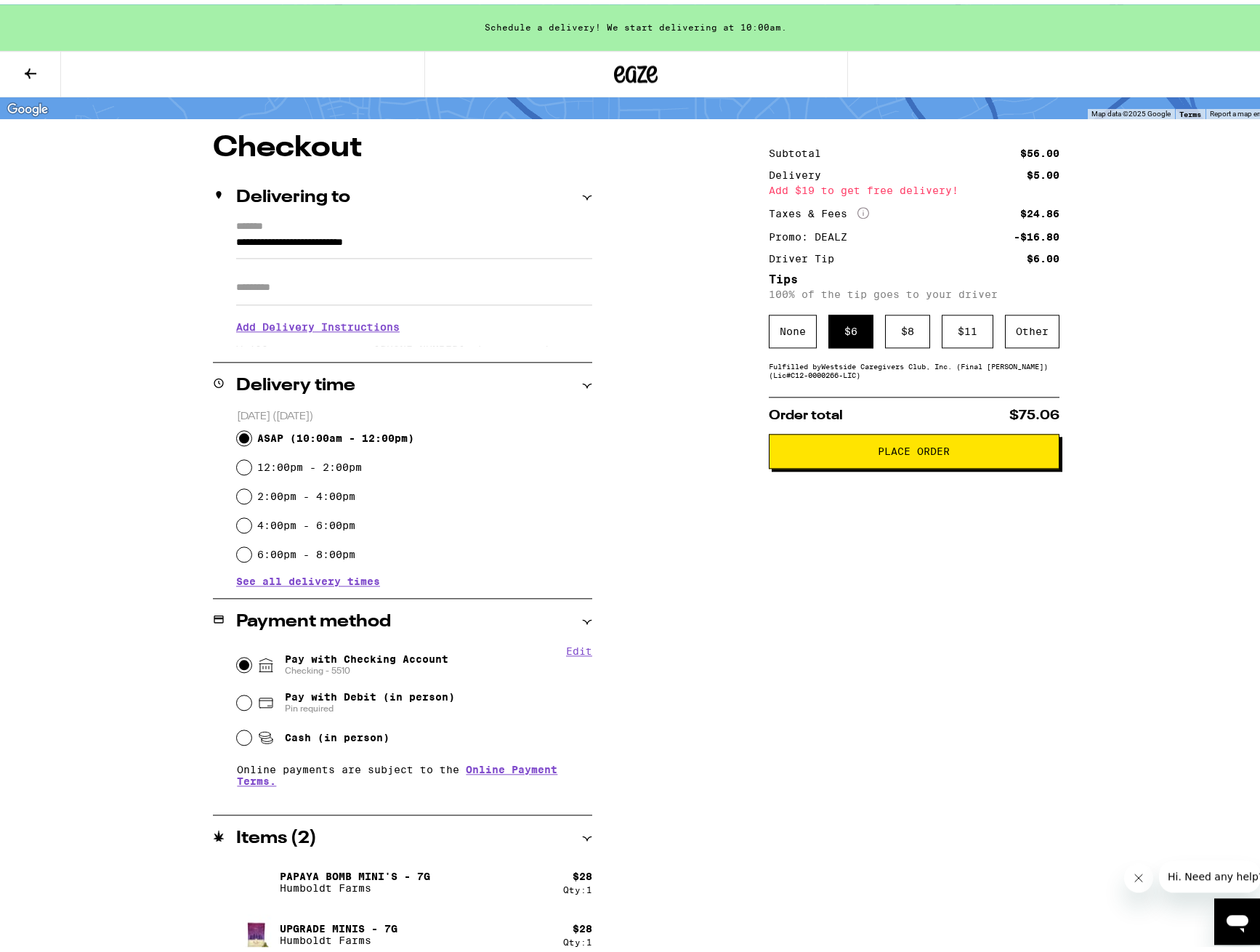
scroll to position [104, 0]
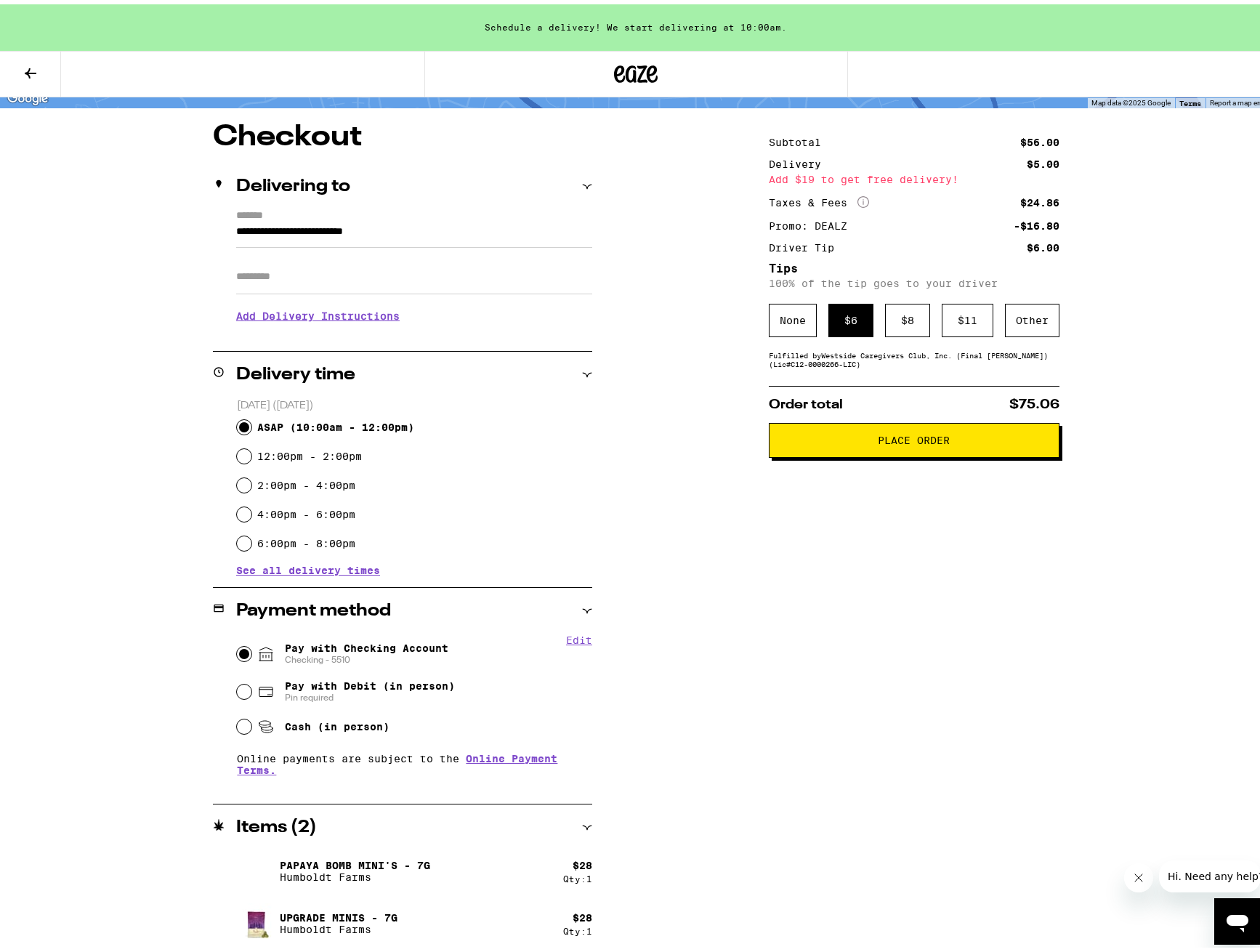
click at [905, 441] on span "Place Order" at bounding box center [915, 436] width 72 height 10
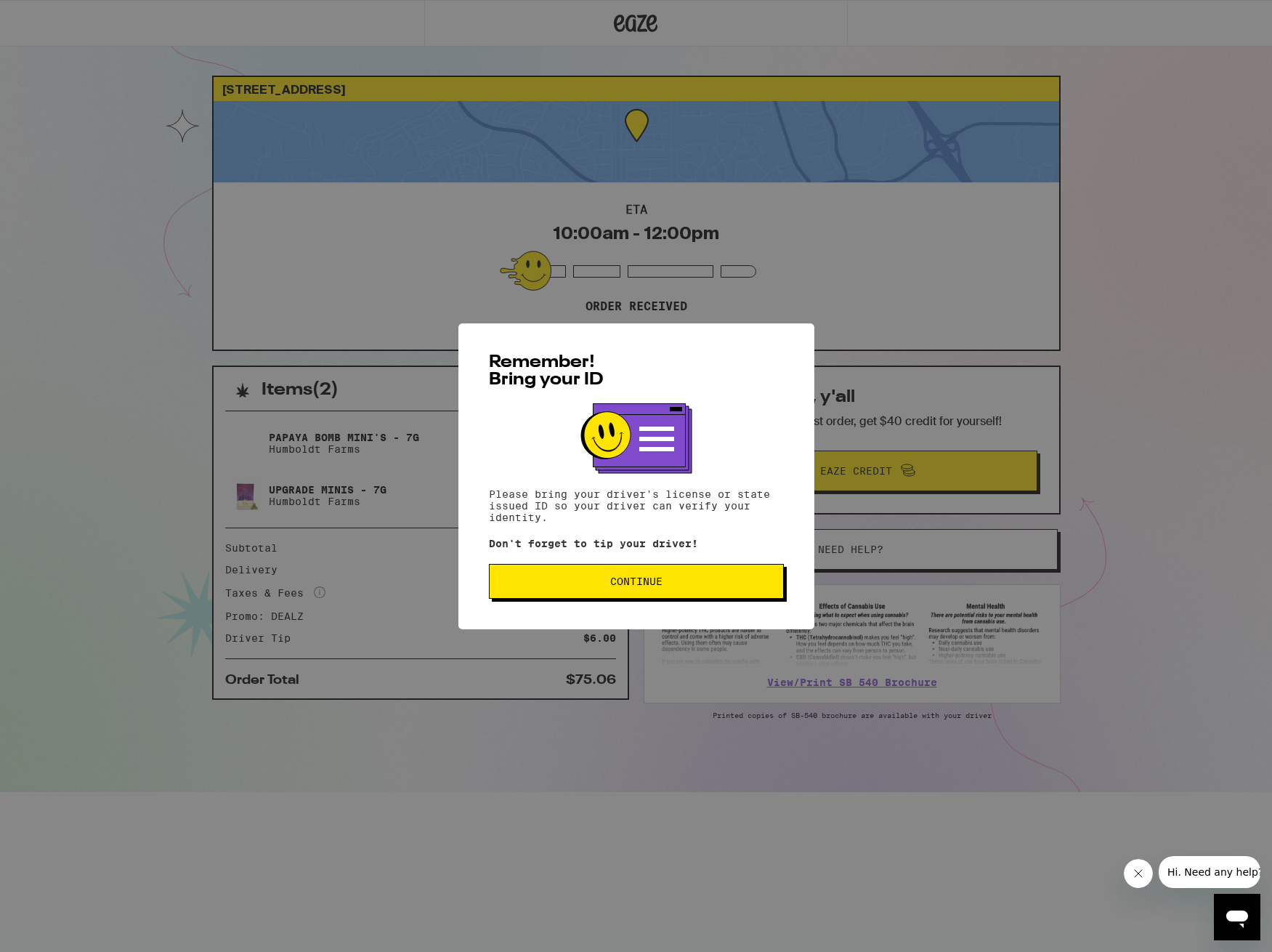
click at [632, 574] on button "Continue" at bounding box center [637, 581] width 295 height 35
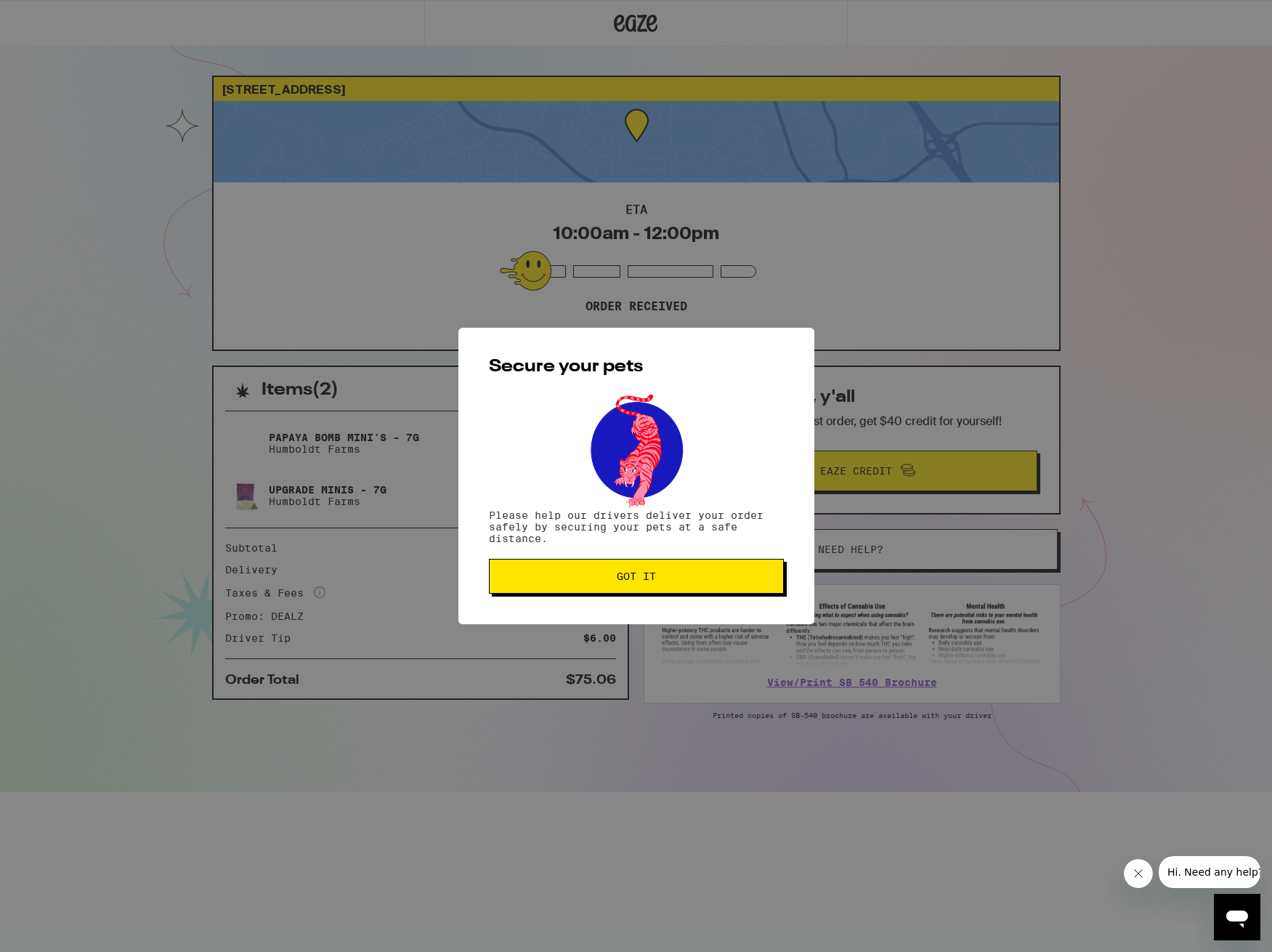
click at [639, 580] on span "Got it" at bounding box center [636, 576] width 39 height 10
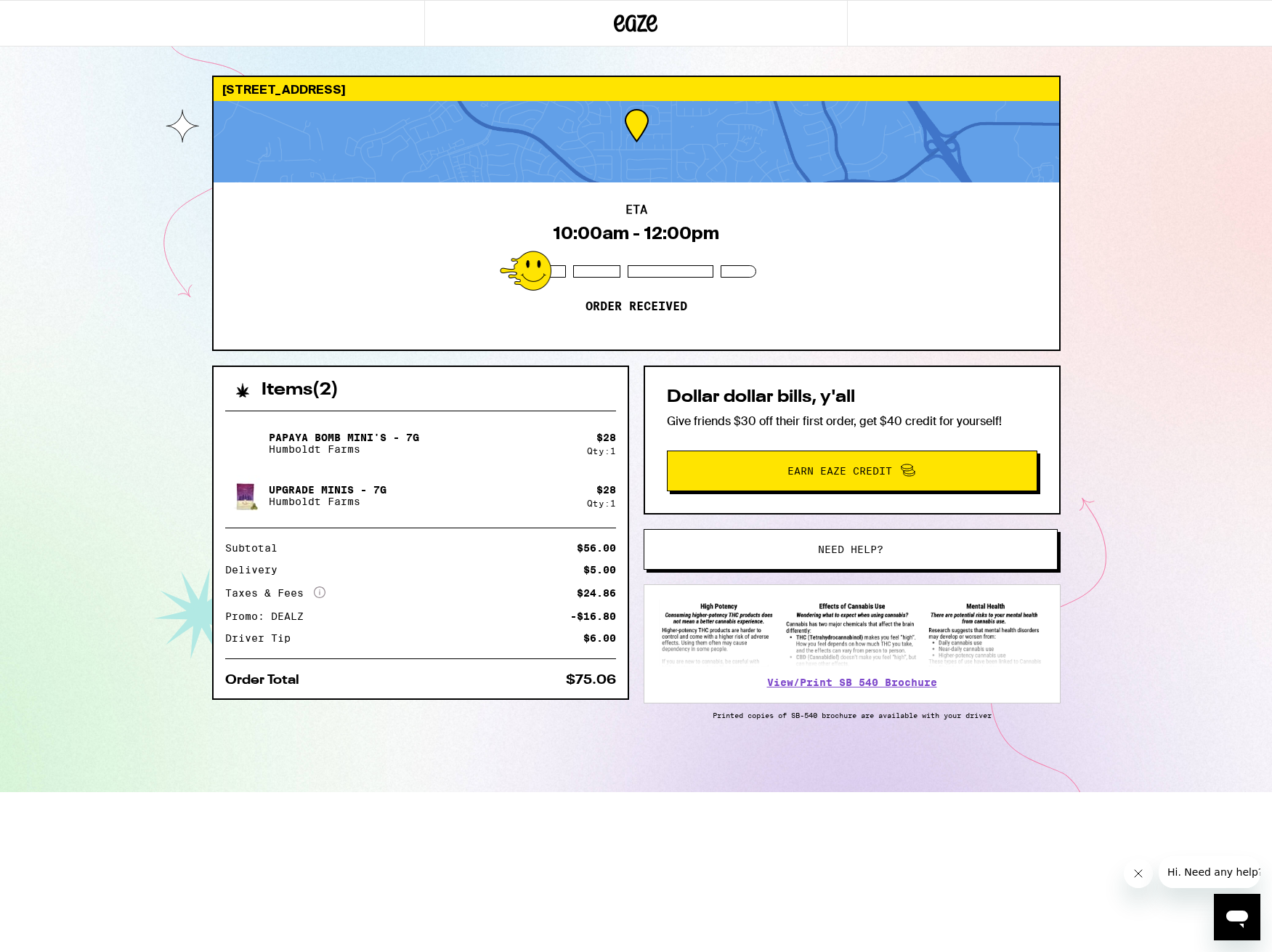
click at [1157, 661] on div "4286 [GEOGRAPHIC_DATA] 93021 ETA 10:00am - 12:00pm Order received Items ( 2 ) P…" at bounding box center [636, 396] width 1272 height 792
click at [1141, 314] on div "4286 [GEOGRAPHIC_DATA] 93021 ETA 10:00am - 12:00pm Order received Items ( 2 ) P…" at bounding box center [636, 396] width 1272 height 792
click at [49, 397] on div "4286 [GEOGRAPHIC_DATA] 93021 ETA 10:00am - 12:00pm Order received Items ( 2 ) P…" at bounding box center [636, 396] width 1272 height 792
